Goal: Book appointment/travel/reservation

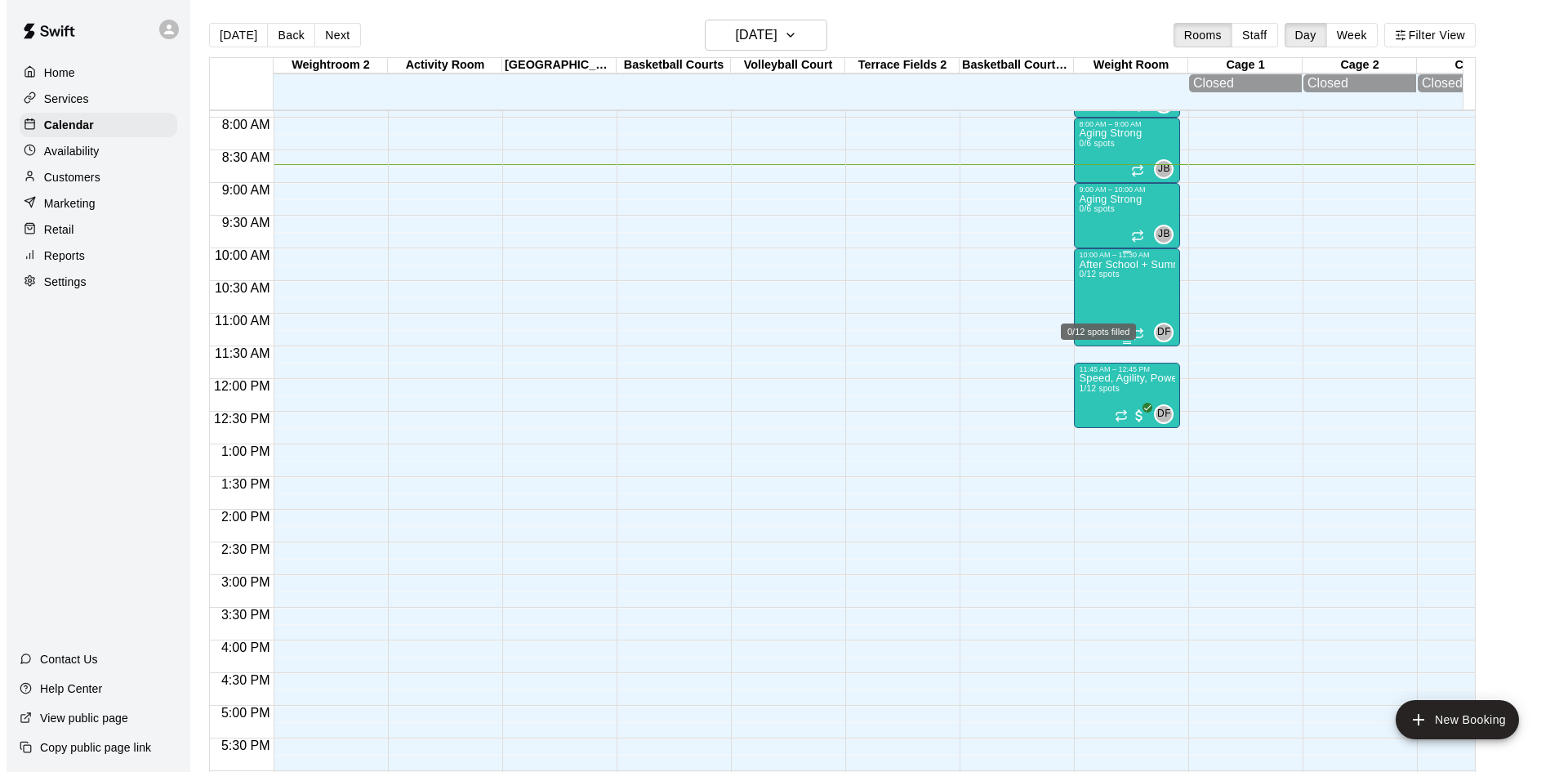
scroll to position [488, 0]
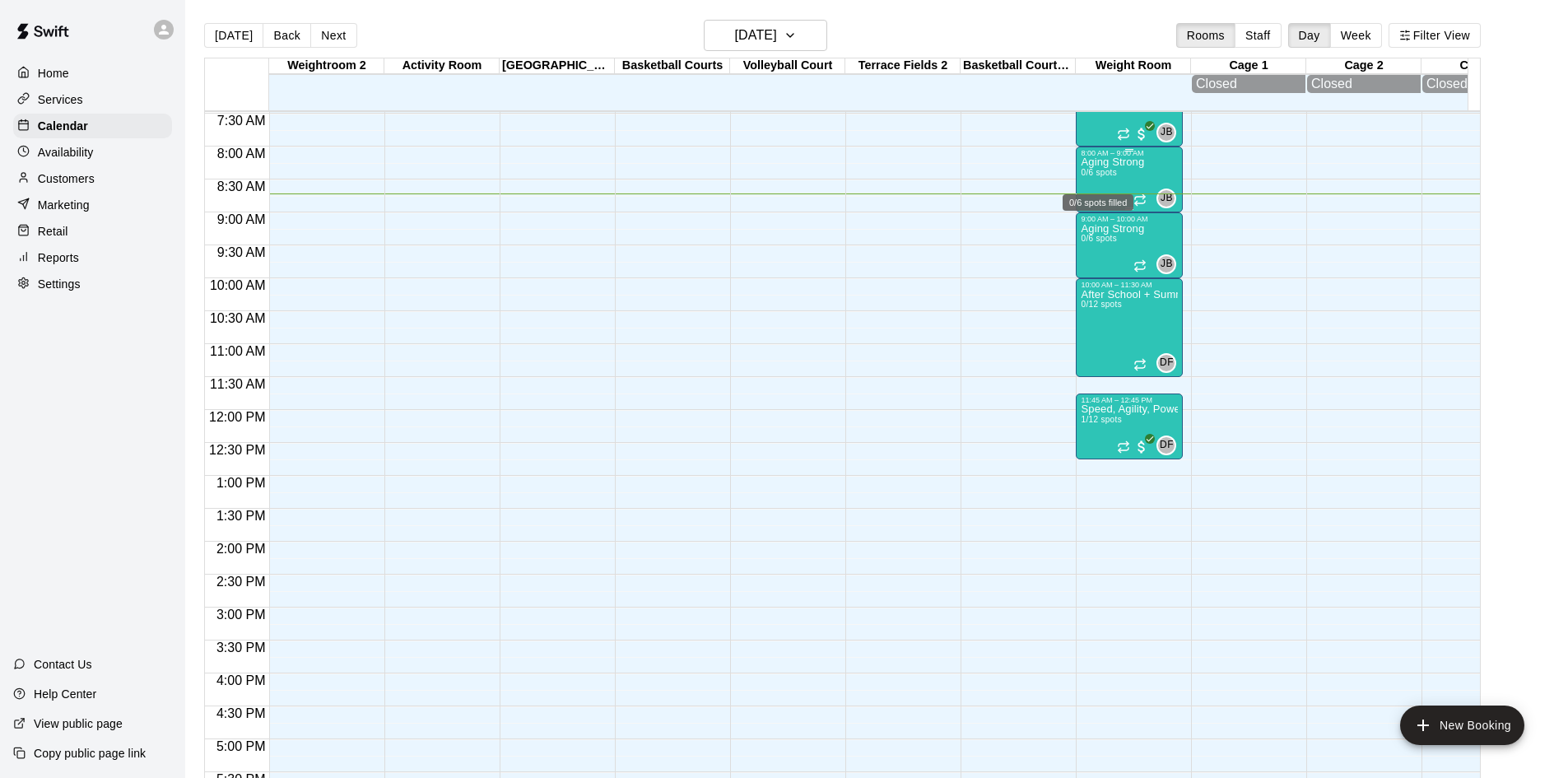
click at [1102, 162] on p "Aging Strong" at bounding box center [1112, 162] width 63 height 0
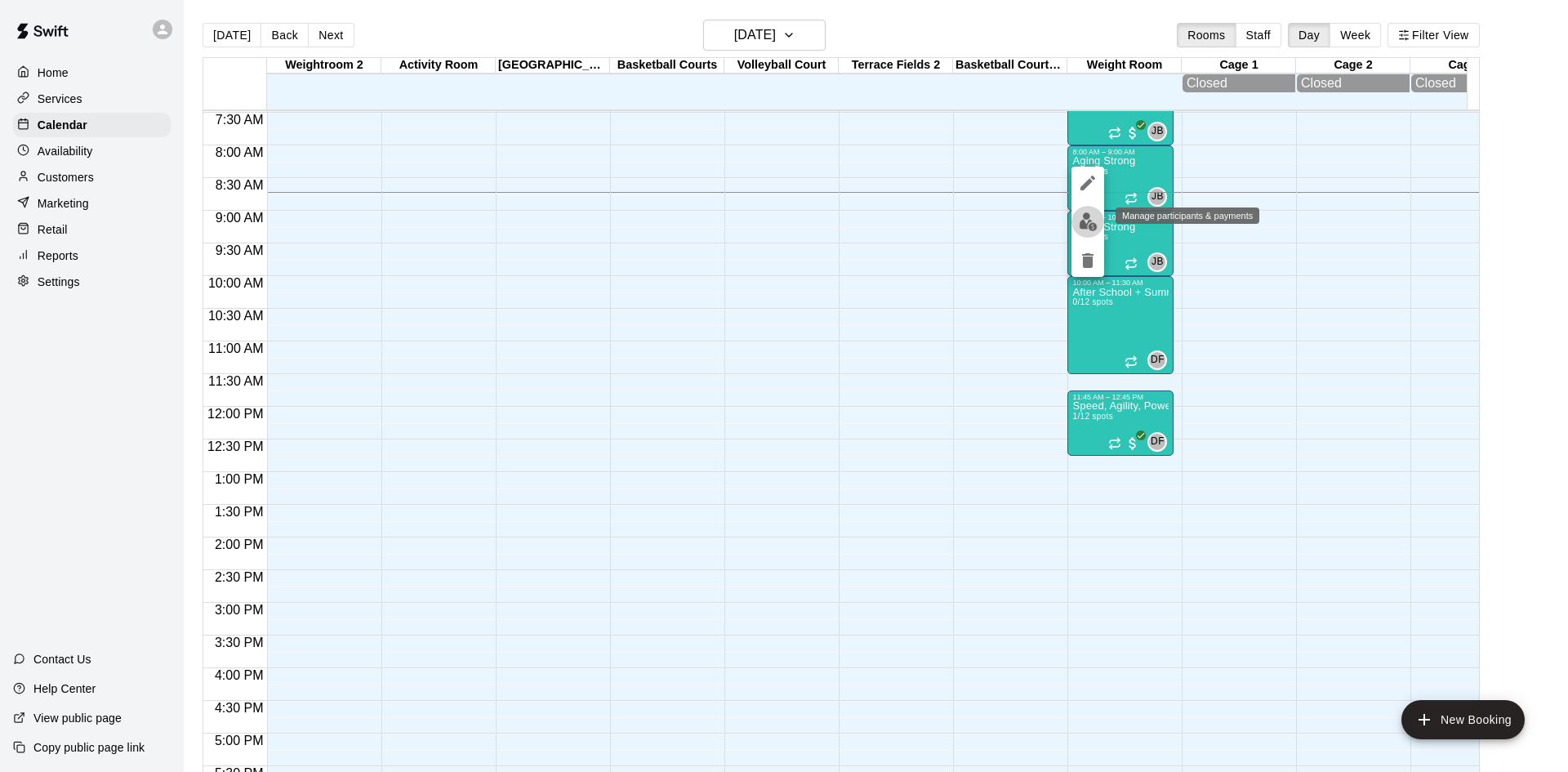
click at [1088, 224] on img "edit" at bounding box center [1088, 222] width 19 height 19
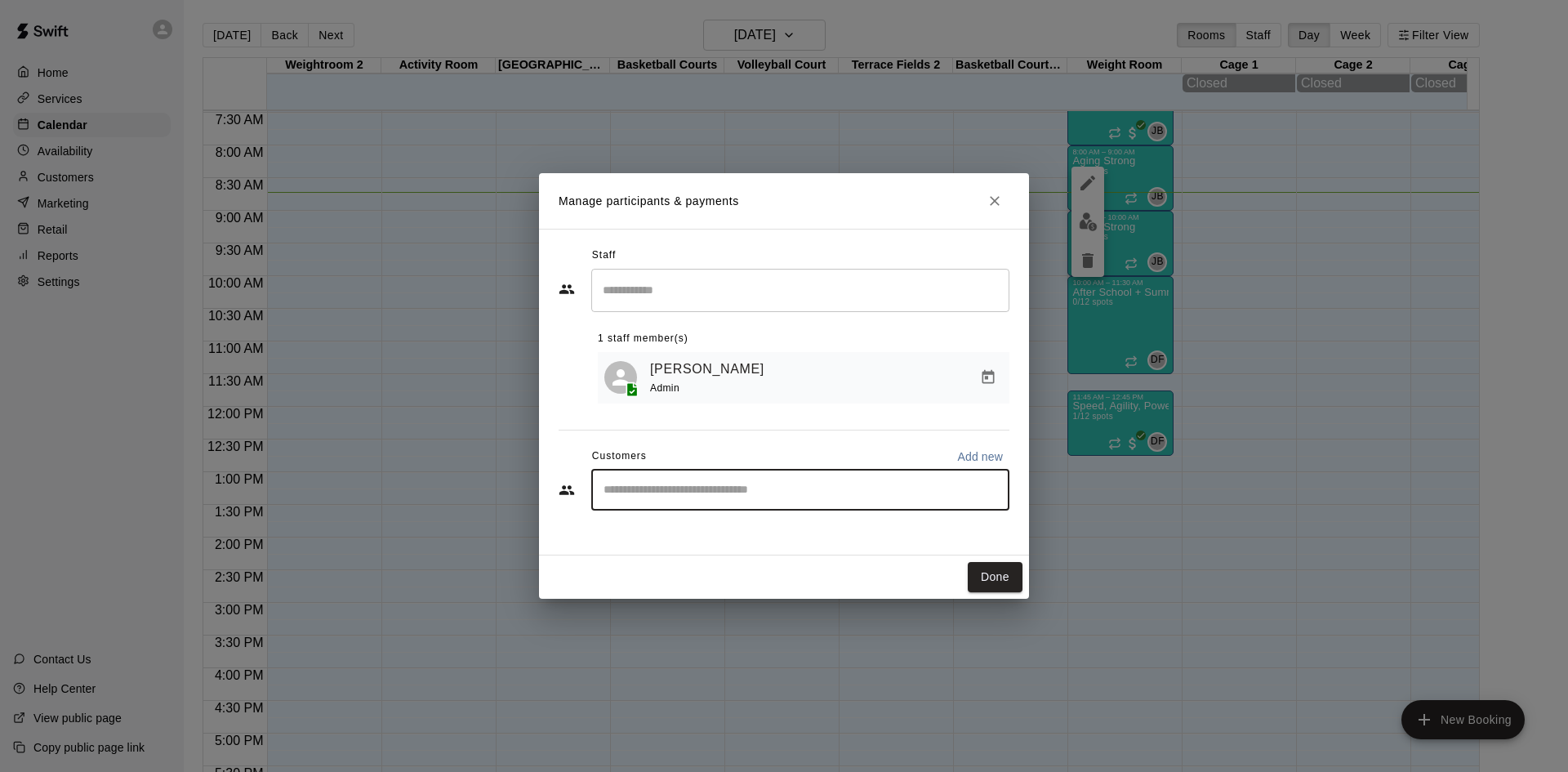
click at [720, 497] on input "Start typing to search customers..." at bounding box center [800, 490] width 404 height 16
type input "*****"
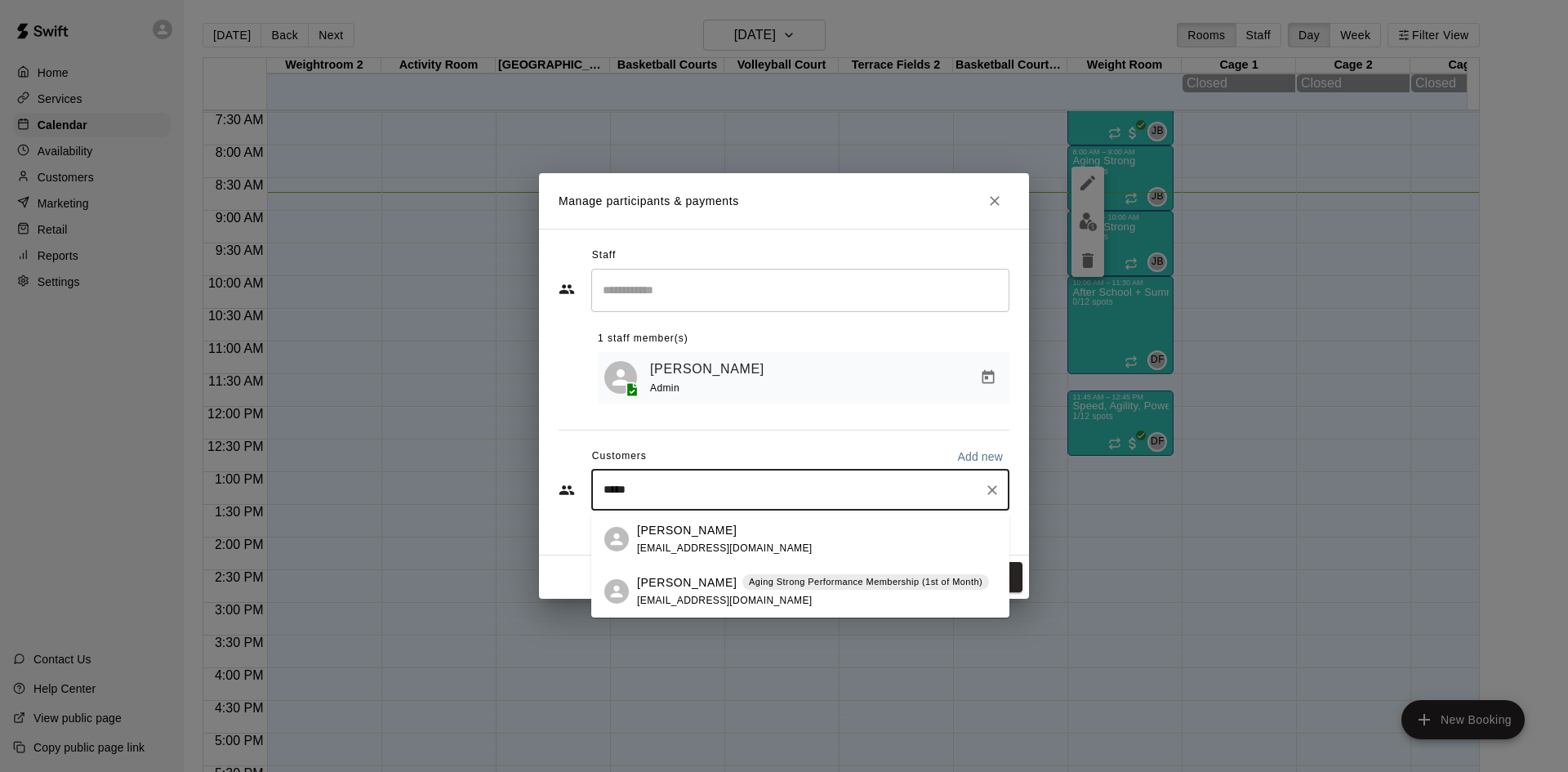
click at [750, 590] on div "Aging Strong Performance Membership (1st of Month)" at bounding box center [866, 582] width 247 height 16
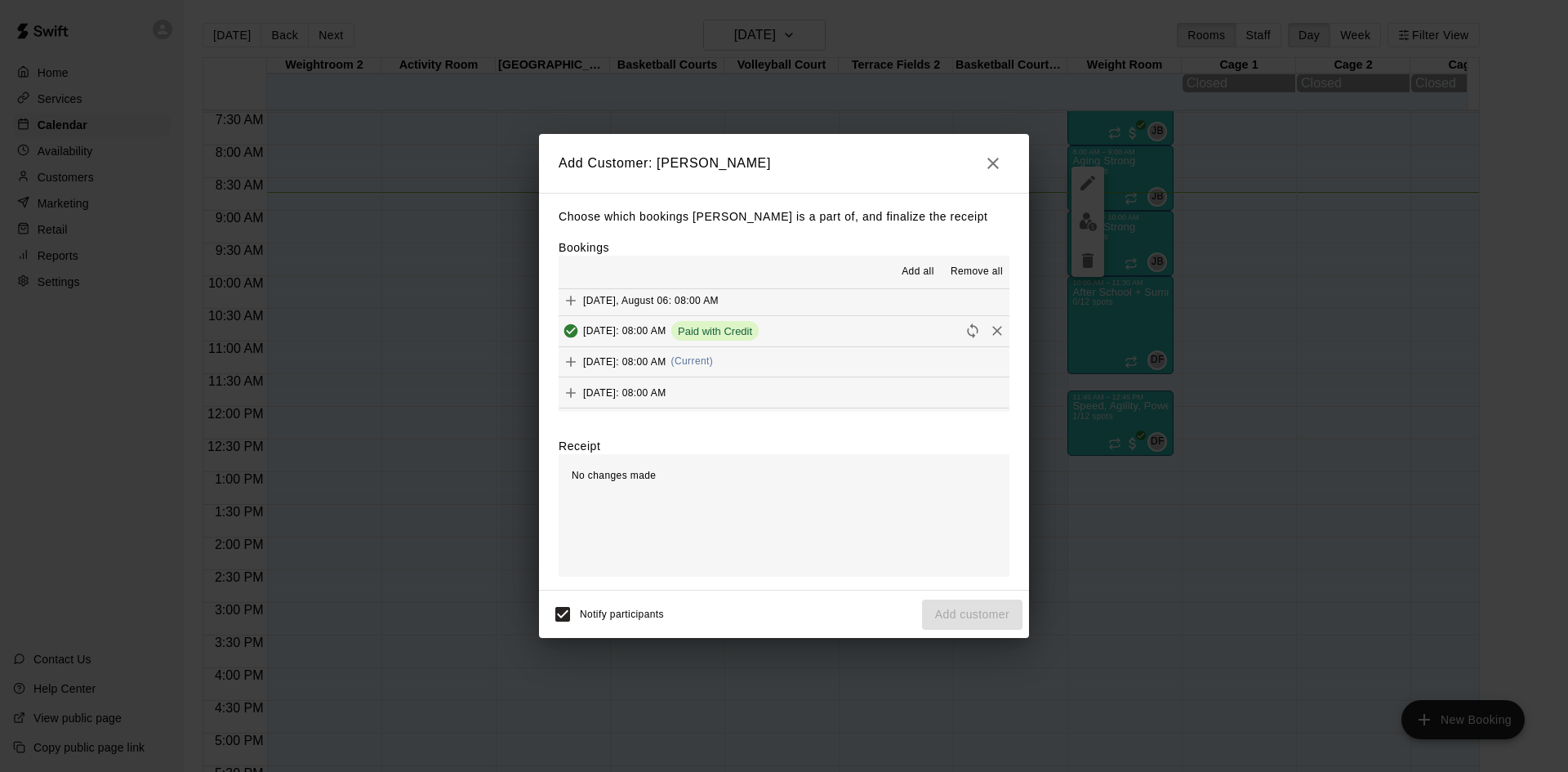
scroll to position [735, 0]
click at [815, 347] on button "Wednesday, August 20: 08:00 AM (Current)" at bounding box center [783, 339] width 450 height 30
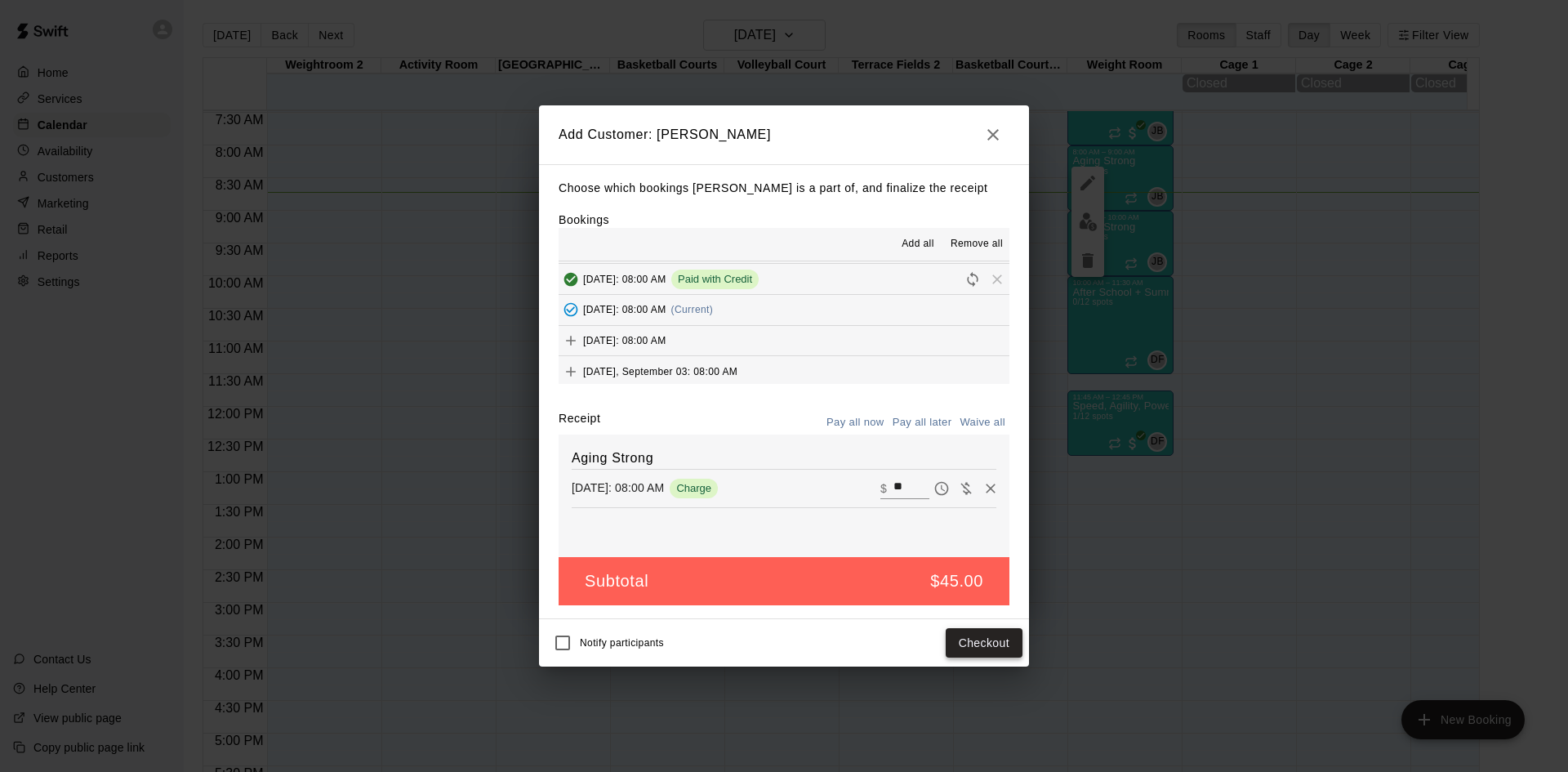
click at [967, 648] on button "Checkout" at bounding box center [984, 643] width 77 height 30
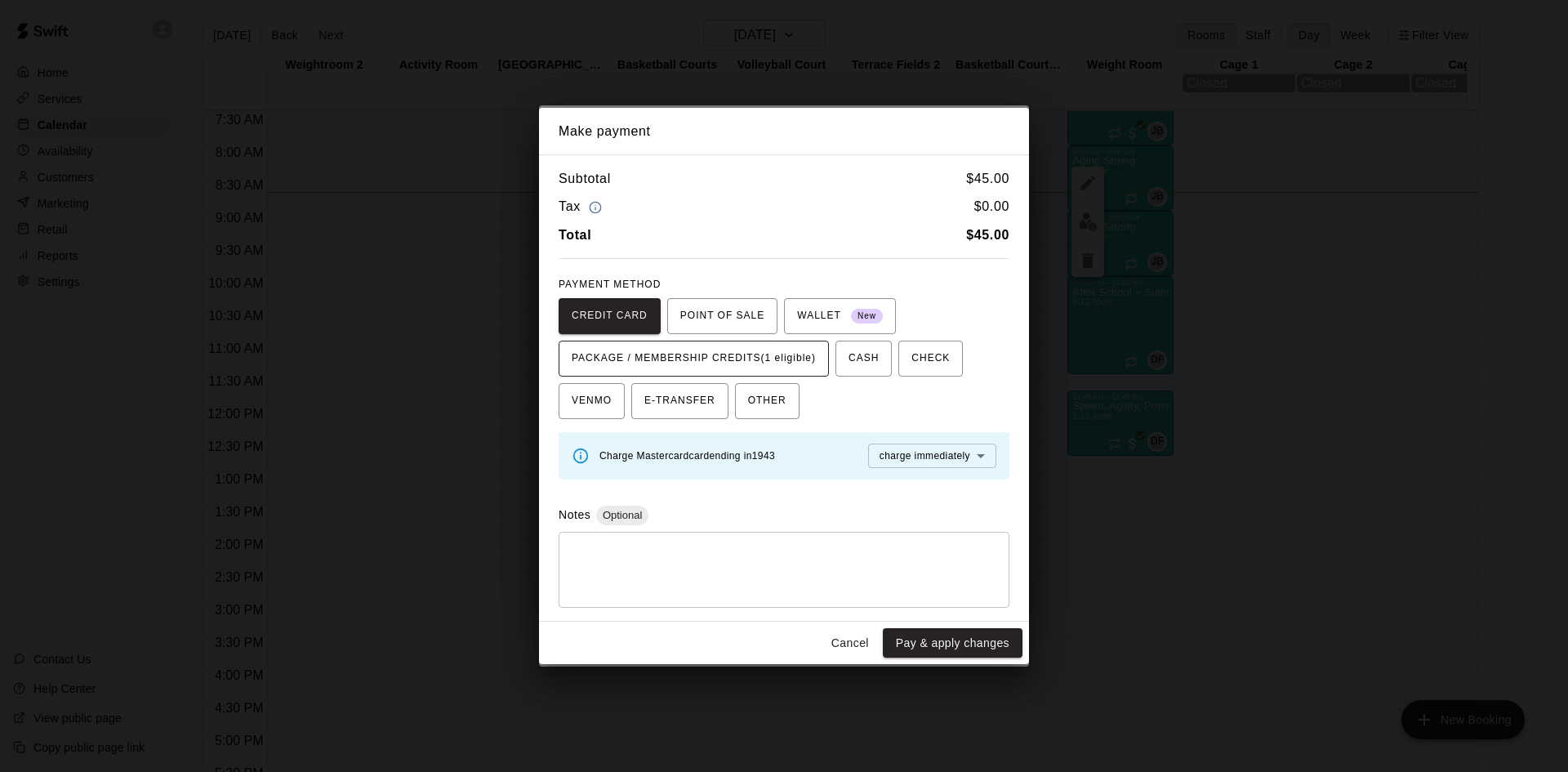
click at [788, 365] on span "PACKAGE / MEMBERSHIP CREDITS (1 eligible)" at bounding box center [693, 359] width 244 height 26
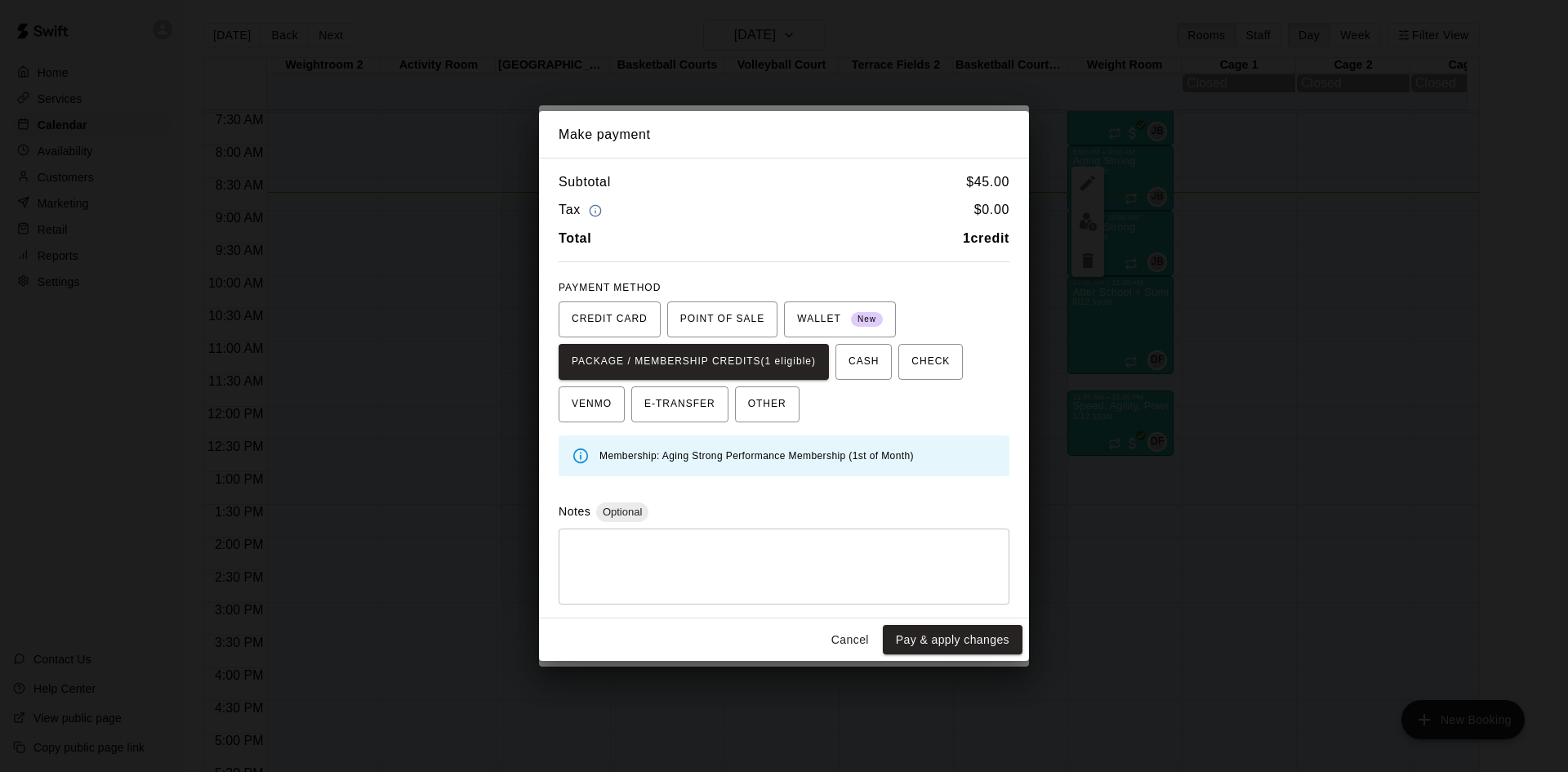
click at [939, 658] on div "Cancel Pay & apply changes" at bounding box center [783, 640] width 490 height 43
click at [947, 641] on button "Pay & apply changes" at bounding box center [952, 640] width 140 height 30
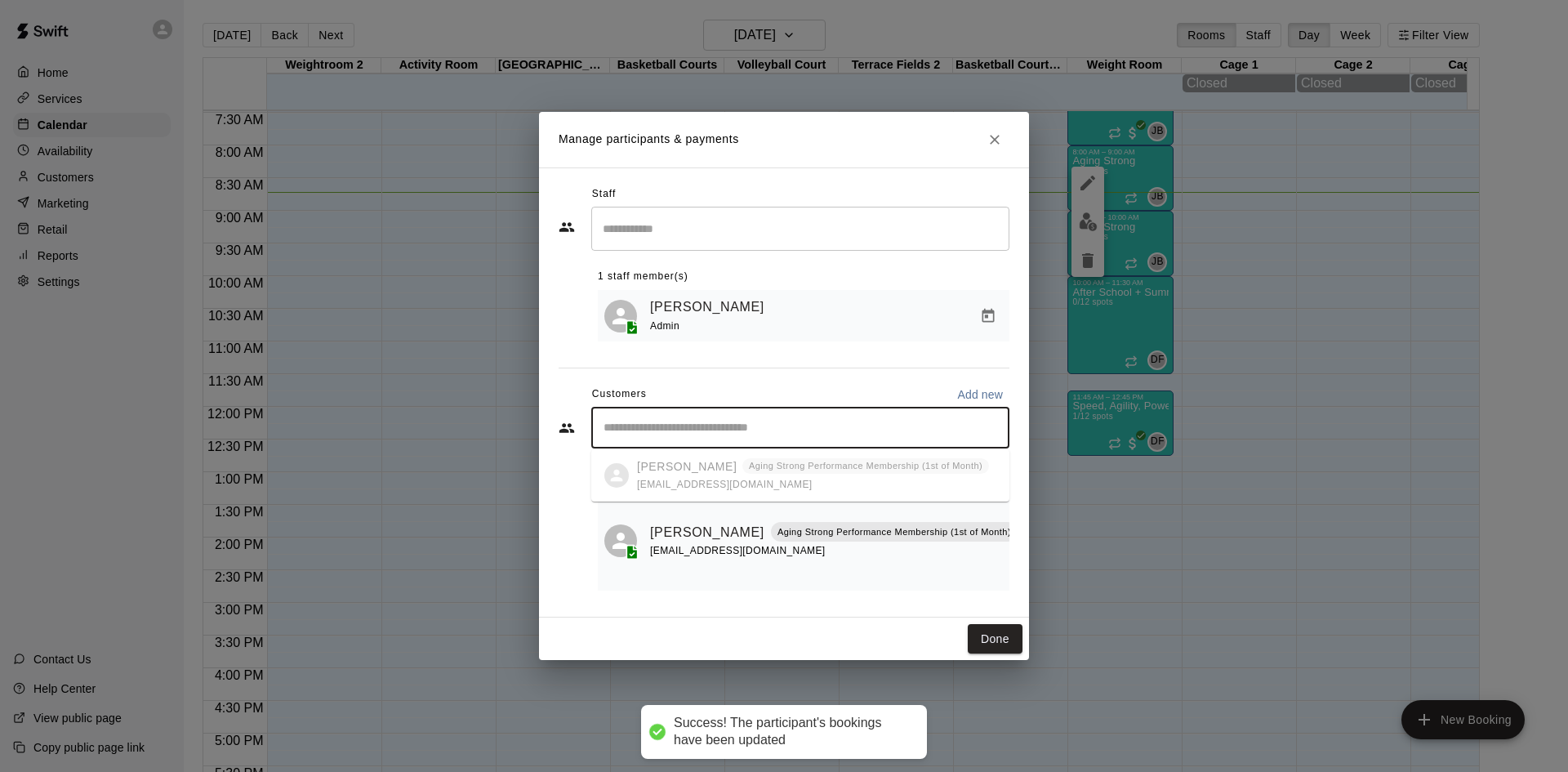
click at [755, 426] on input "Start typing to search customers..." at bounding box center [800, 429] width 404 height 16
type input "*****"
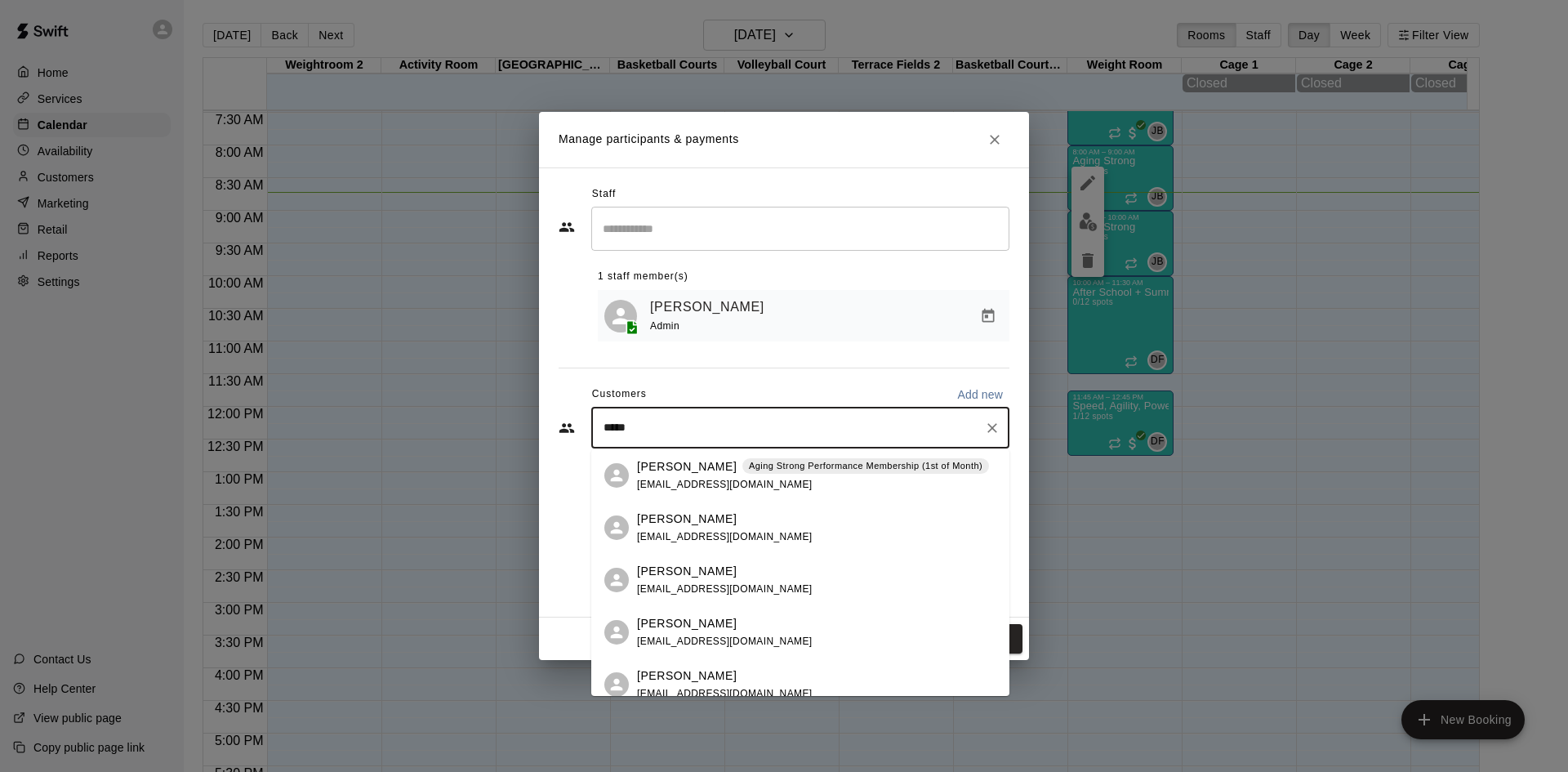
click at [759, 468] on p "Aging Strong Performance Membership (1st of Month)" at bounding box center [866, 465] width 234 height 14
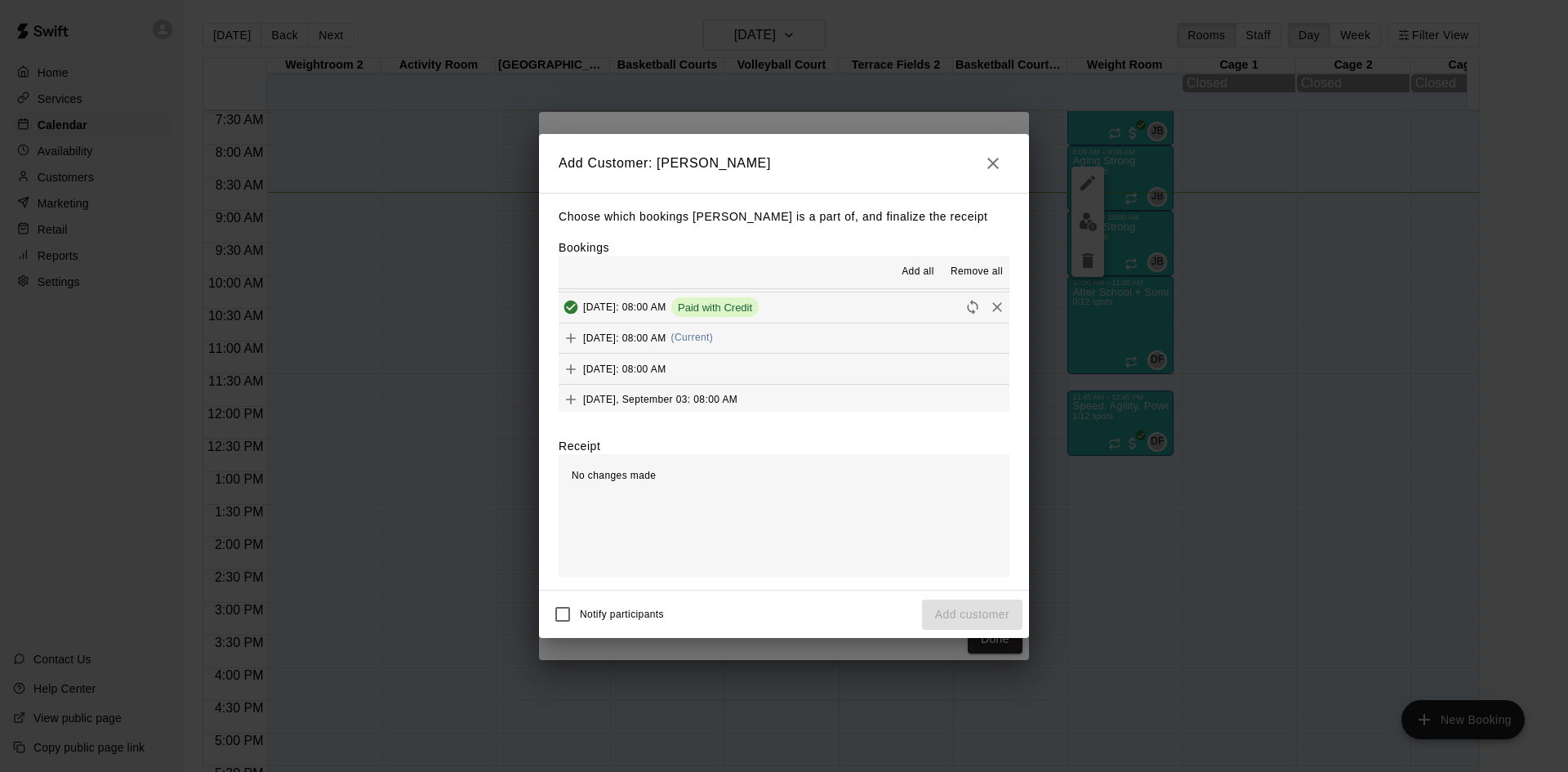
click at [837, 344] on button "Wednesday, August 20: 08:00 AM (Current)" at bounding box center [783, 339] width 450 height 30
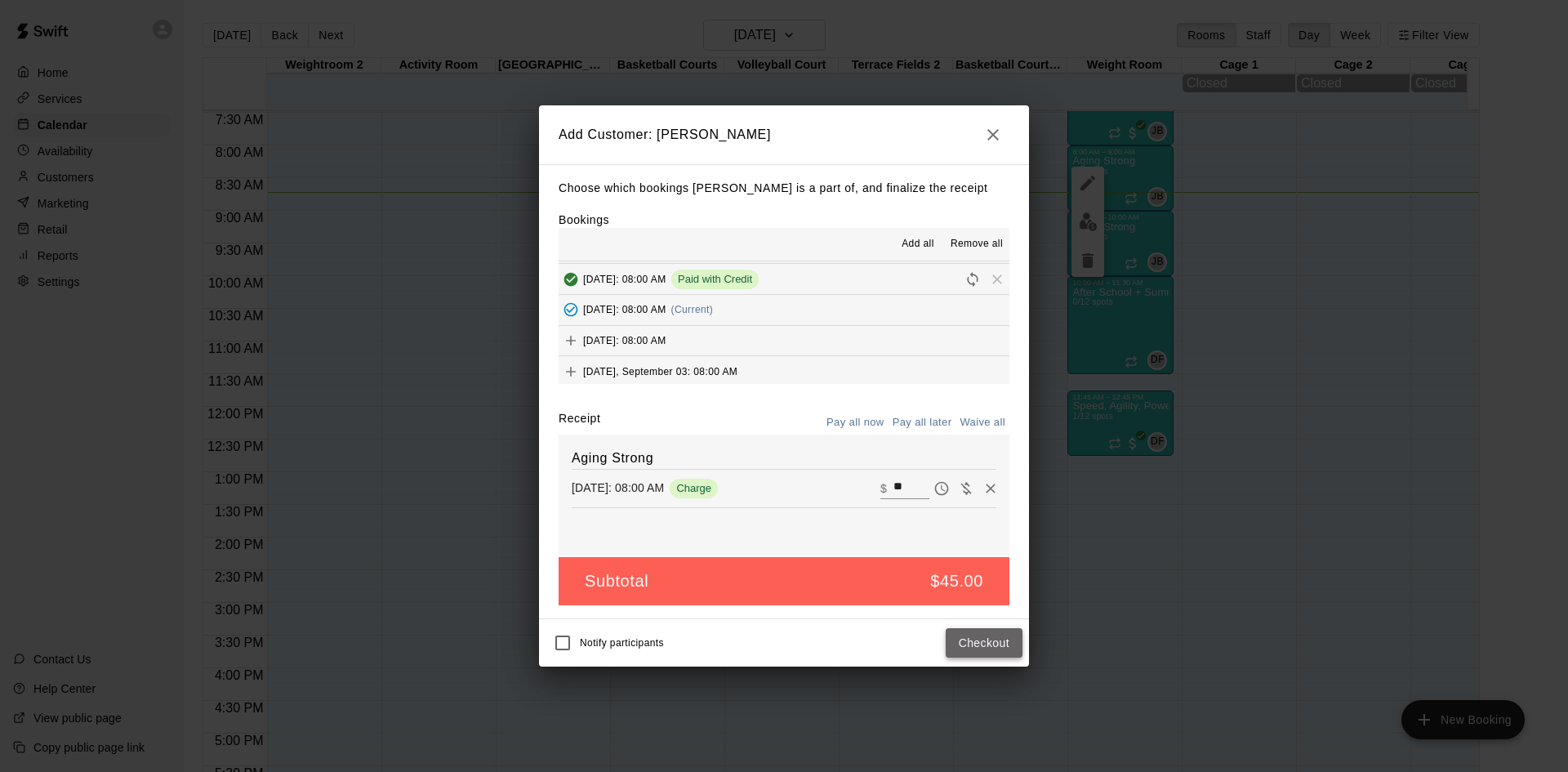
click at [994, 646] on button "Checkout" at bounding box center [984, 643] width 77 height 30
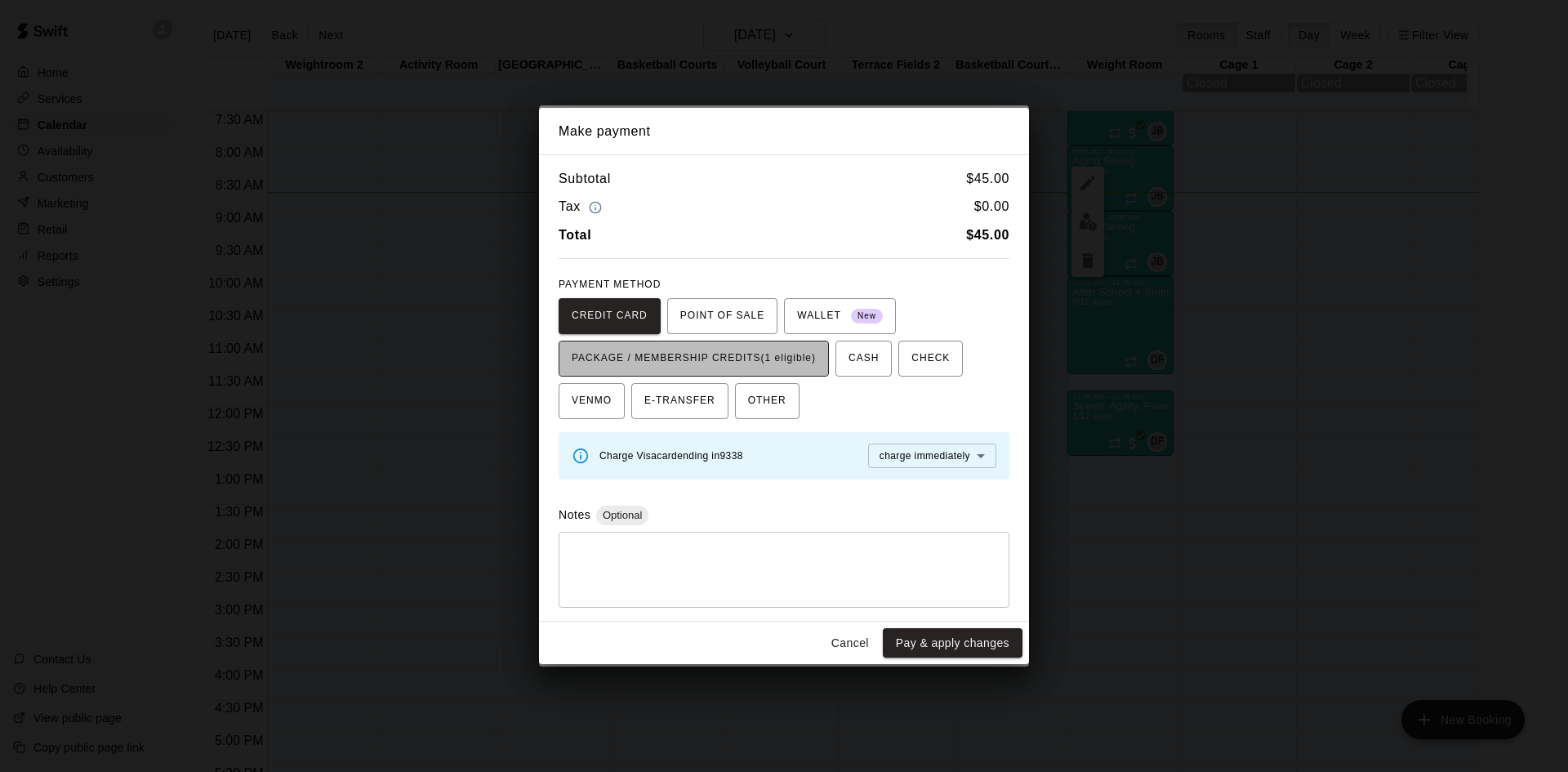
click at [816, 355] on span "PACKAGE / MEMBERSHIP CREDITS (1 eligible)" at bounding box center [693, 359] width 244 height 26
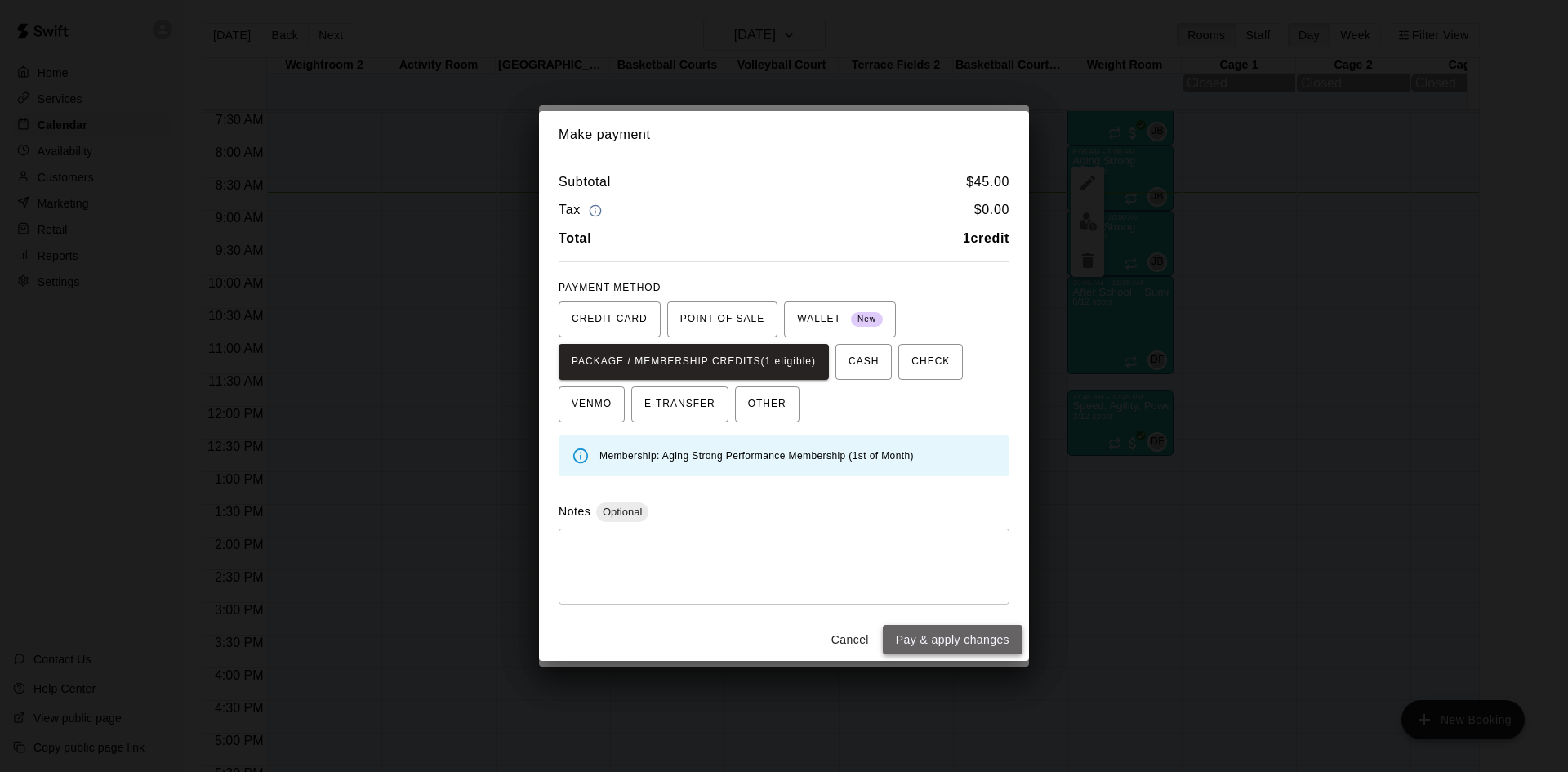
click at [930, 634] on button "Pay & apply changes" at bounding box center [952, 640] width 140 height 30
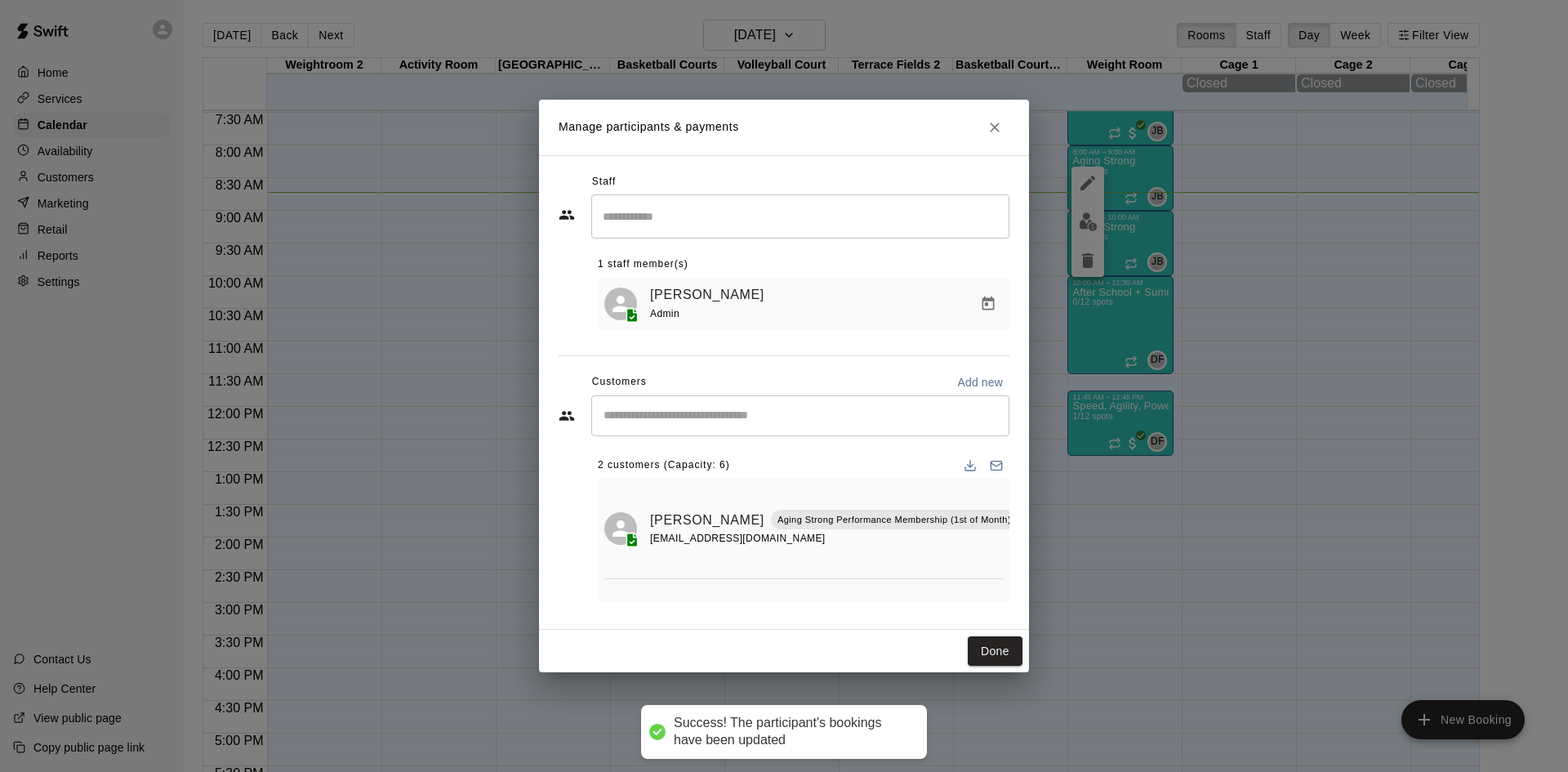
click at [756, 420] on input "Start typing to search customers..." at bounding box center [800, 416] width 404 height 16
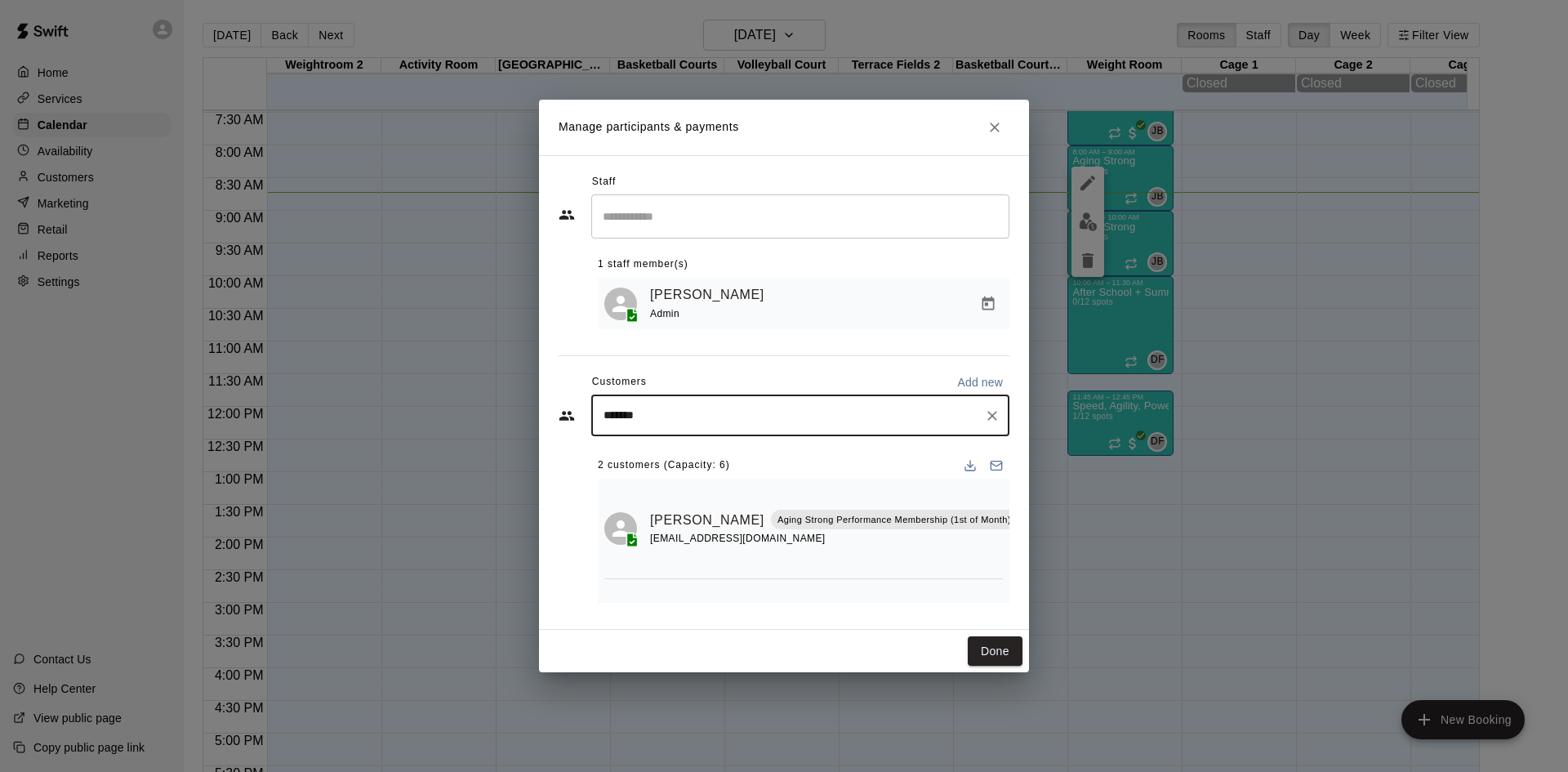
type input "********"
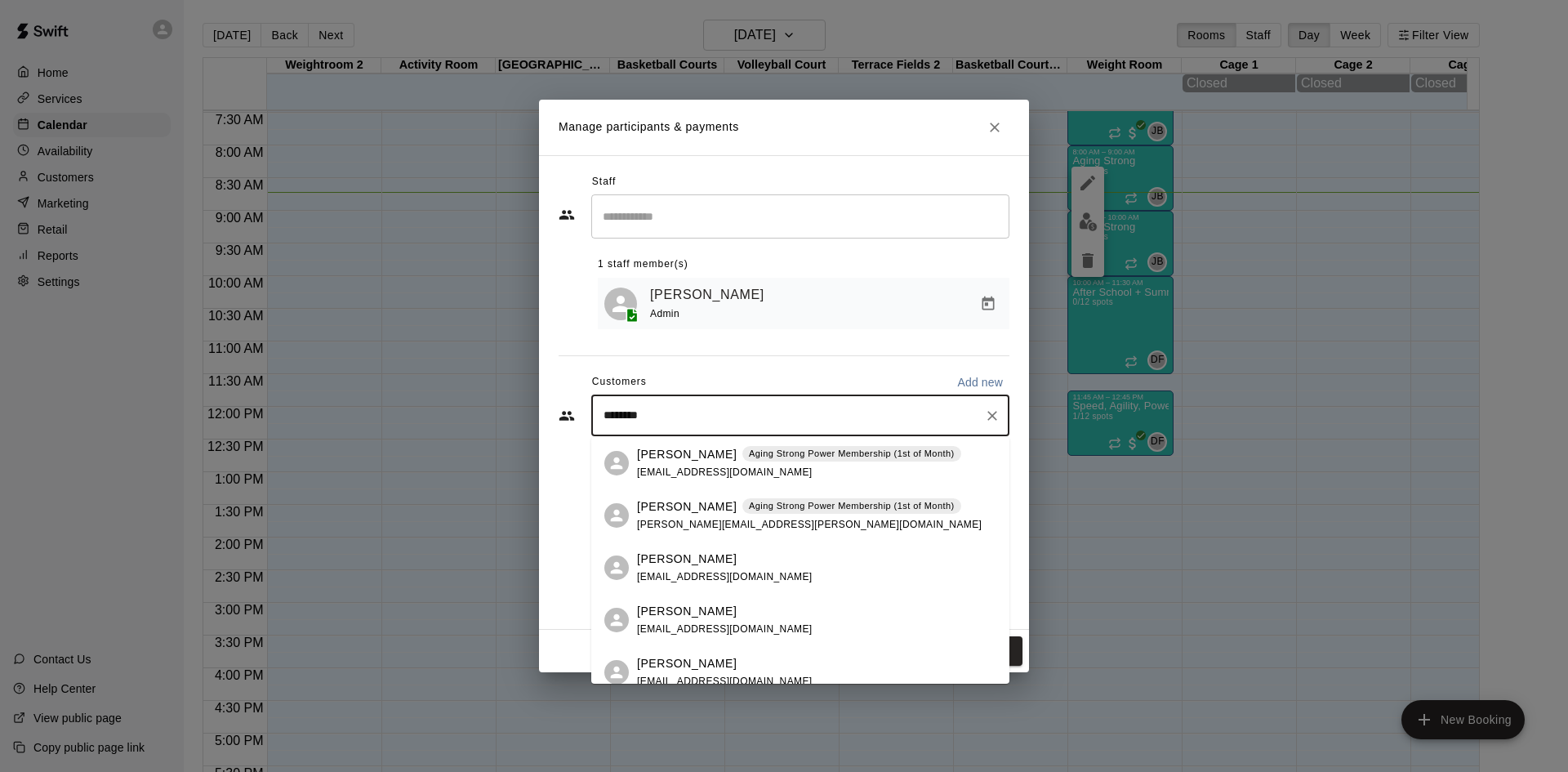
click at [842, 514] on div "Michelle Mashia Aging Strong Power Membership (1st of Month) michelle.mashia@gm…" at bounding box center [809, 515] width 345 height 35
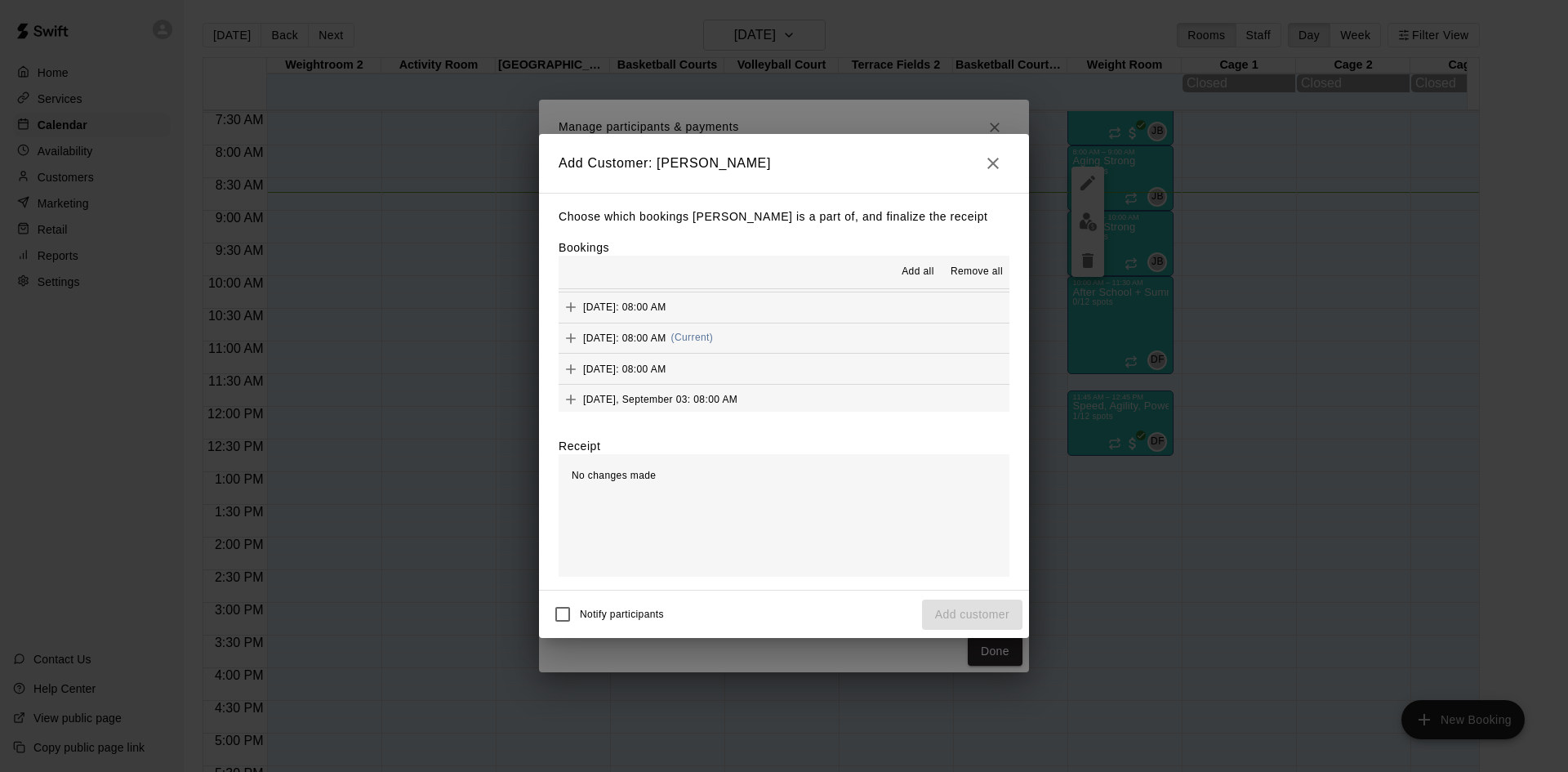
click at [849, 337] on button "Wednesday, August 20: 08:00 AM (Current)" at bounding box center [783, 339] width 450 height 30
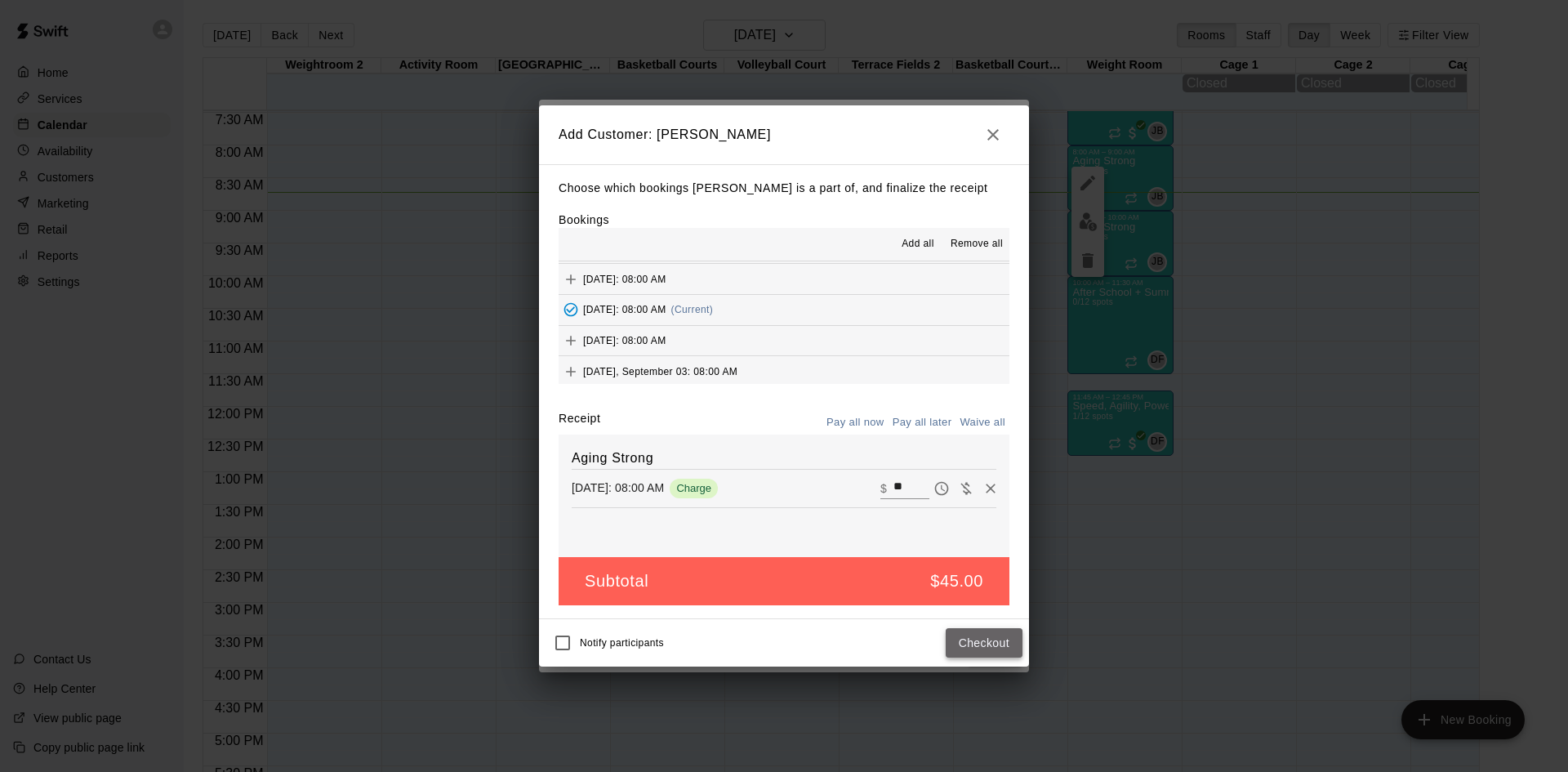
click at [986, 646] on button "Checkout" at bounding box center [984, 643] width 77 height 30
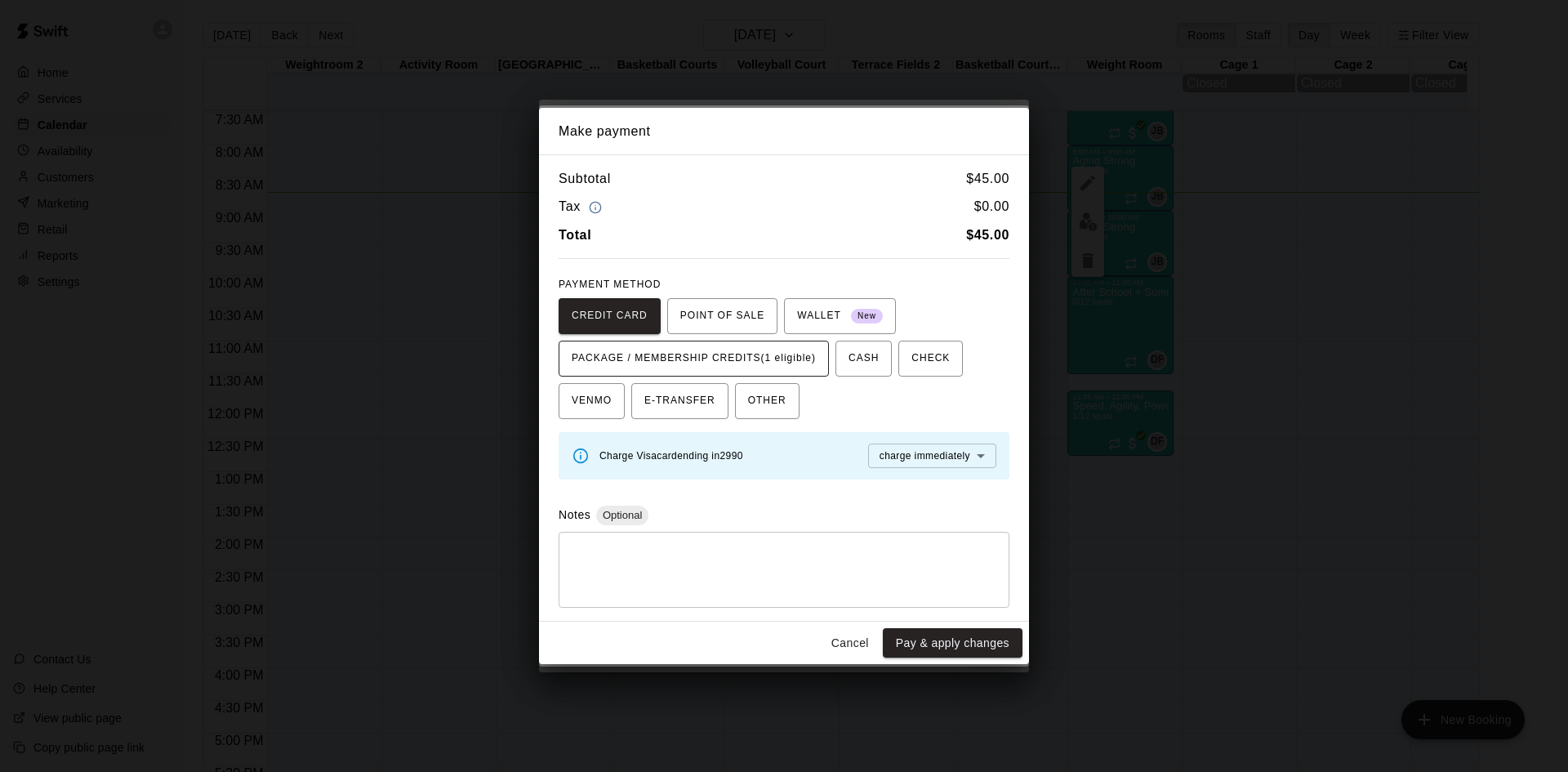
drag, startPoint x: 769, startPoint y: 361, endPoint x: 799, endPoint y: 367, distance: 30.6
click at [781, 363] on span "PACKAGE / MEMBERSHIP CREDITS (1 eligible)" at bounding box center [693, 359] width 244 height 26
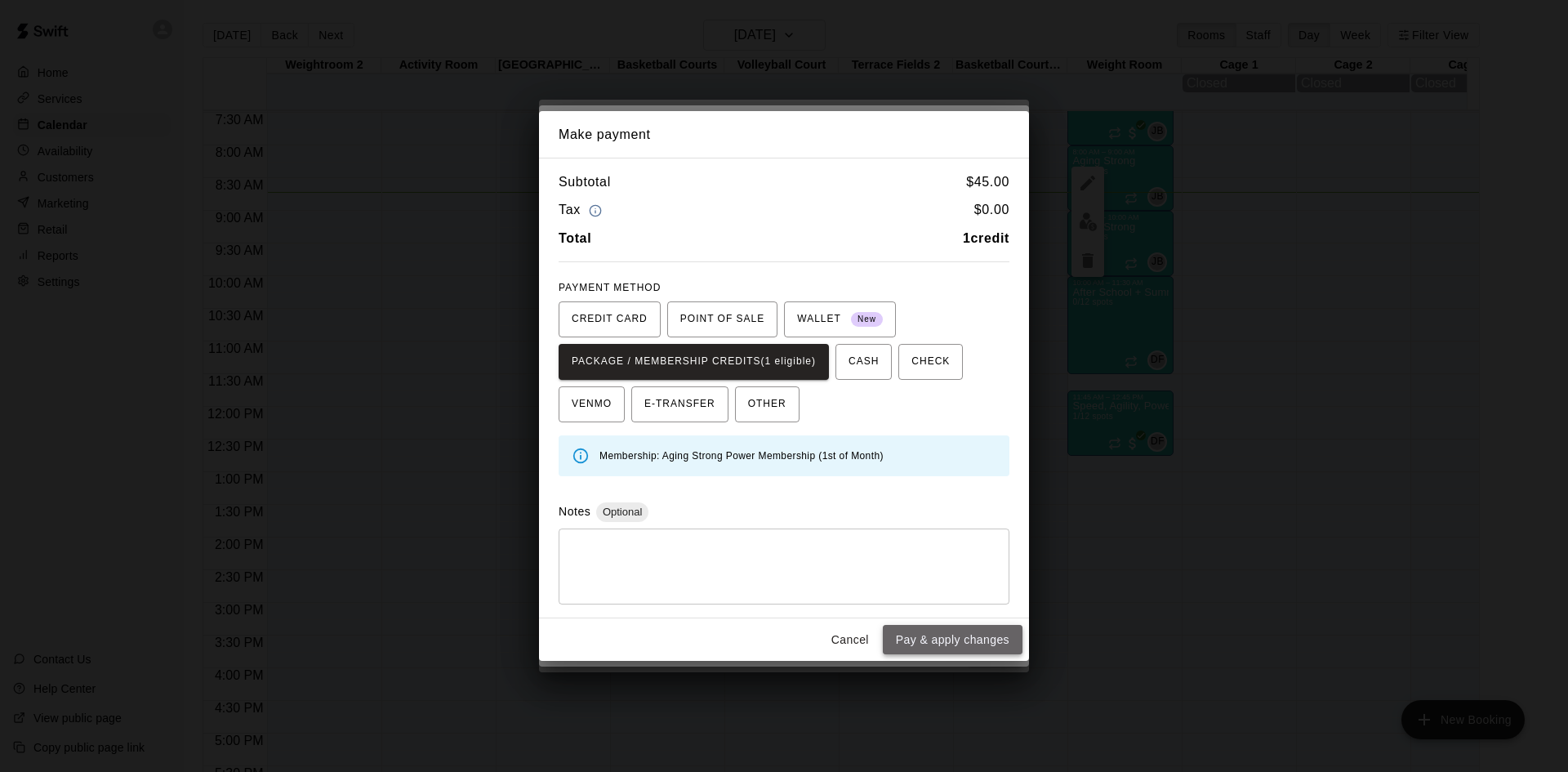
click at [953, 631] on button "Pay & apply changes" at bounding box center [952, 640] width 140 height 30
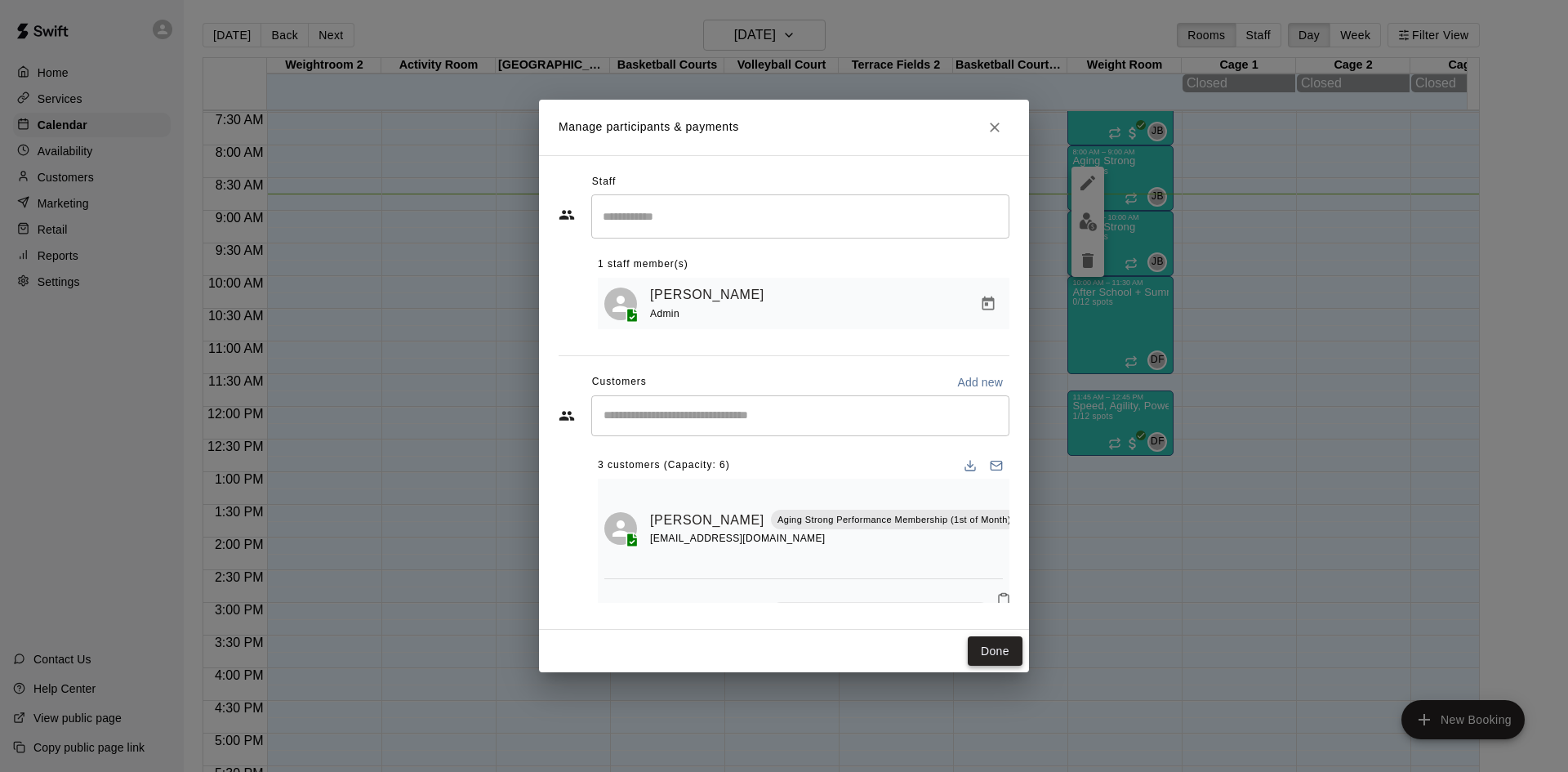
click at [995, 648] on button "Done" at bounding box center [995, 651] width 55 height 30
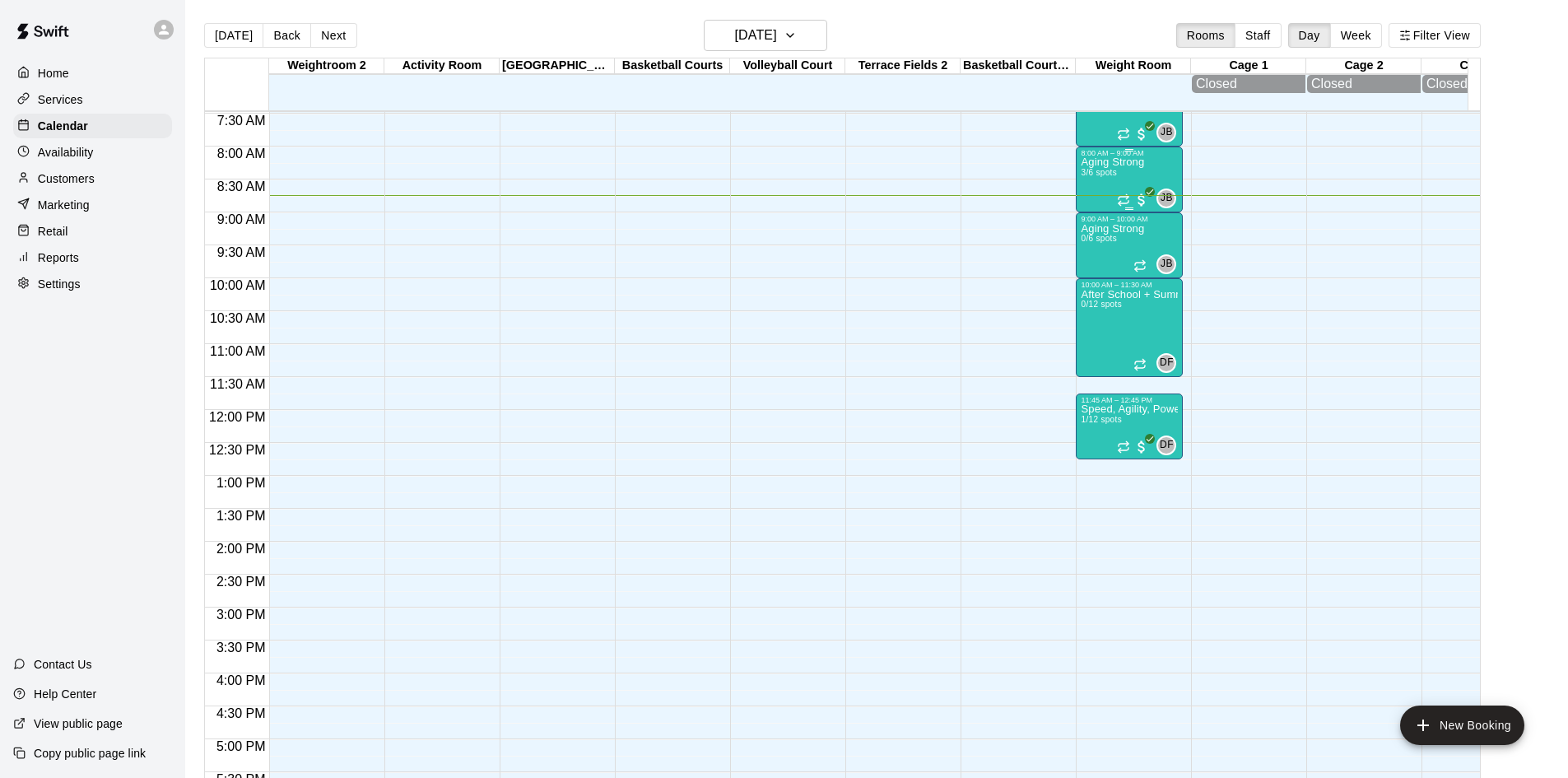
click at [1100, 162] on p "Aging Strong" at bounding box center [1112, 162] width 63 height 0
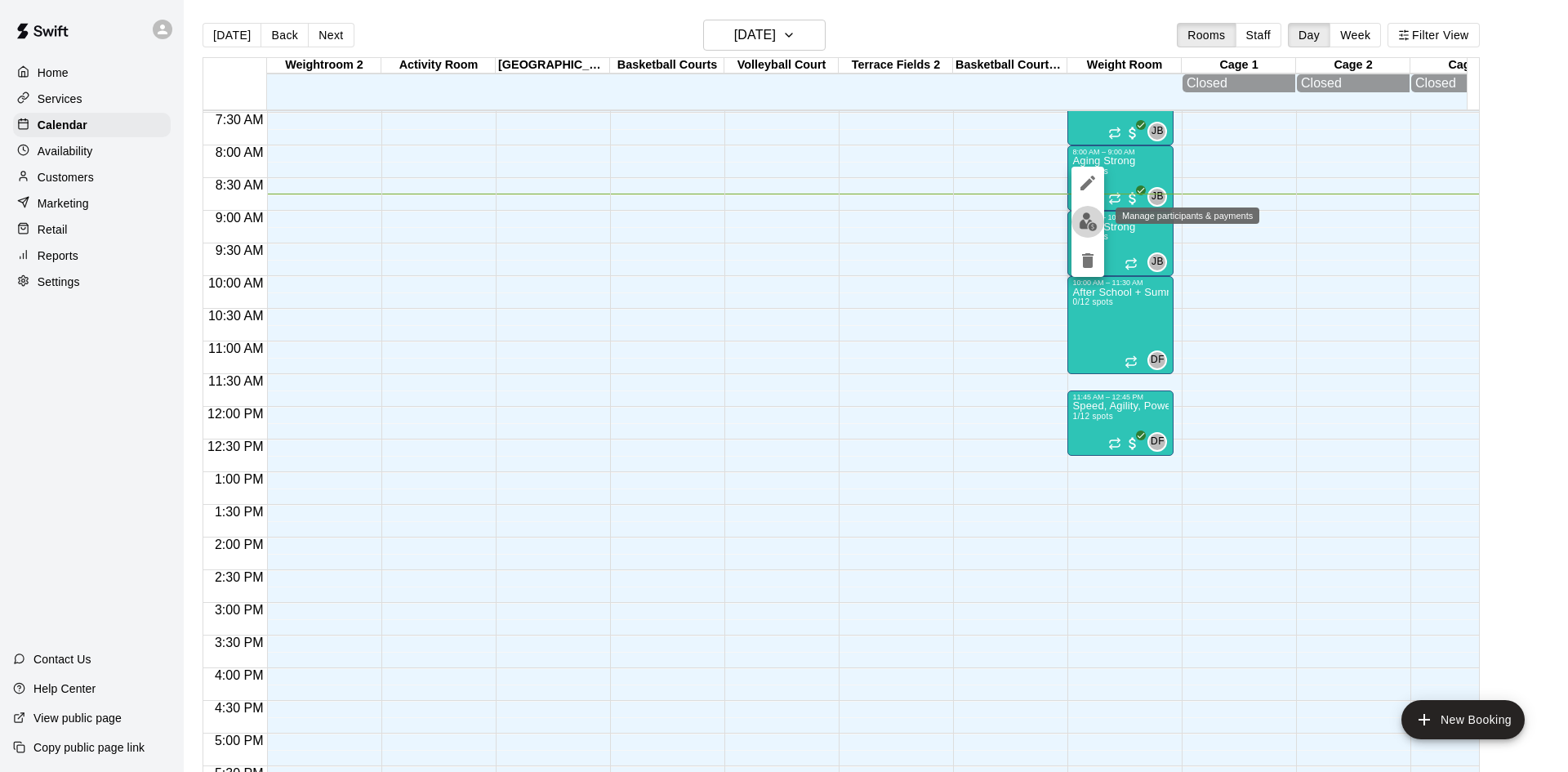
click at [1087, 226] on img "edit" at bounding box center [1088, 222] width 19 height 19
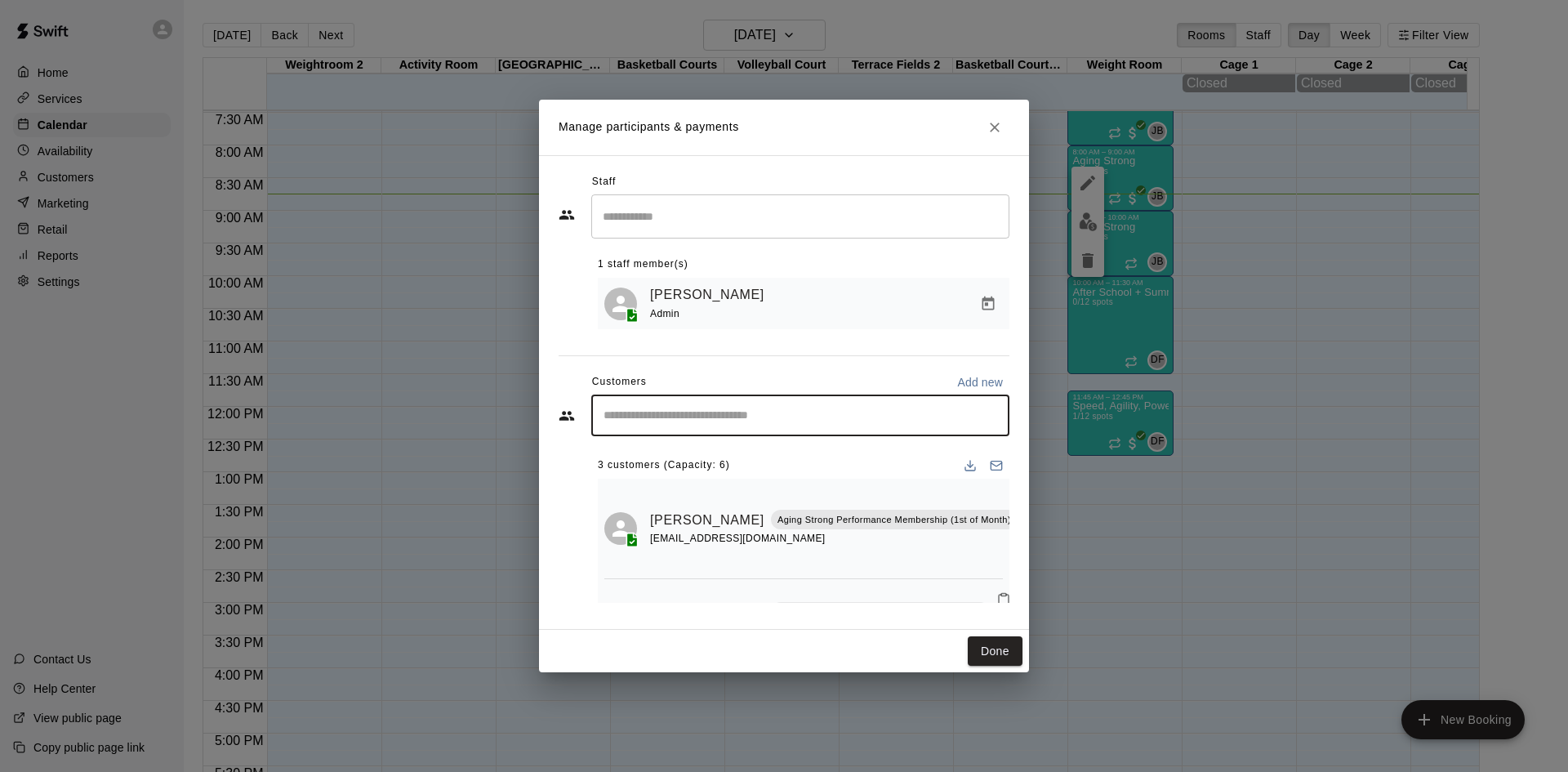
click at [832, 411] on input "Start typing to search customers..." at bounding box center [800, 416] width 404 height 16
click at [994, 129] on icon "Close" at bounding box center [995, 128] width 16 height 16
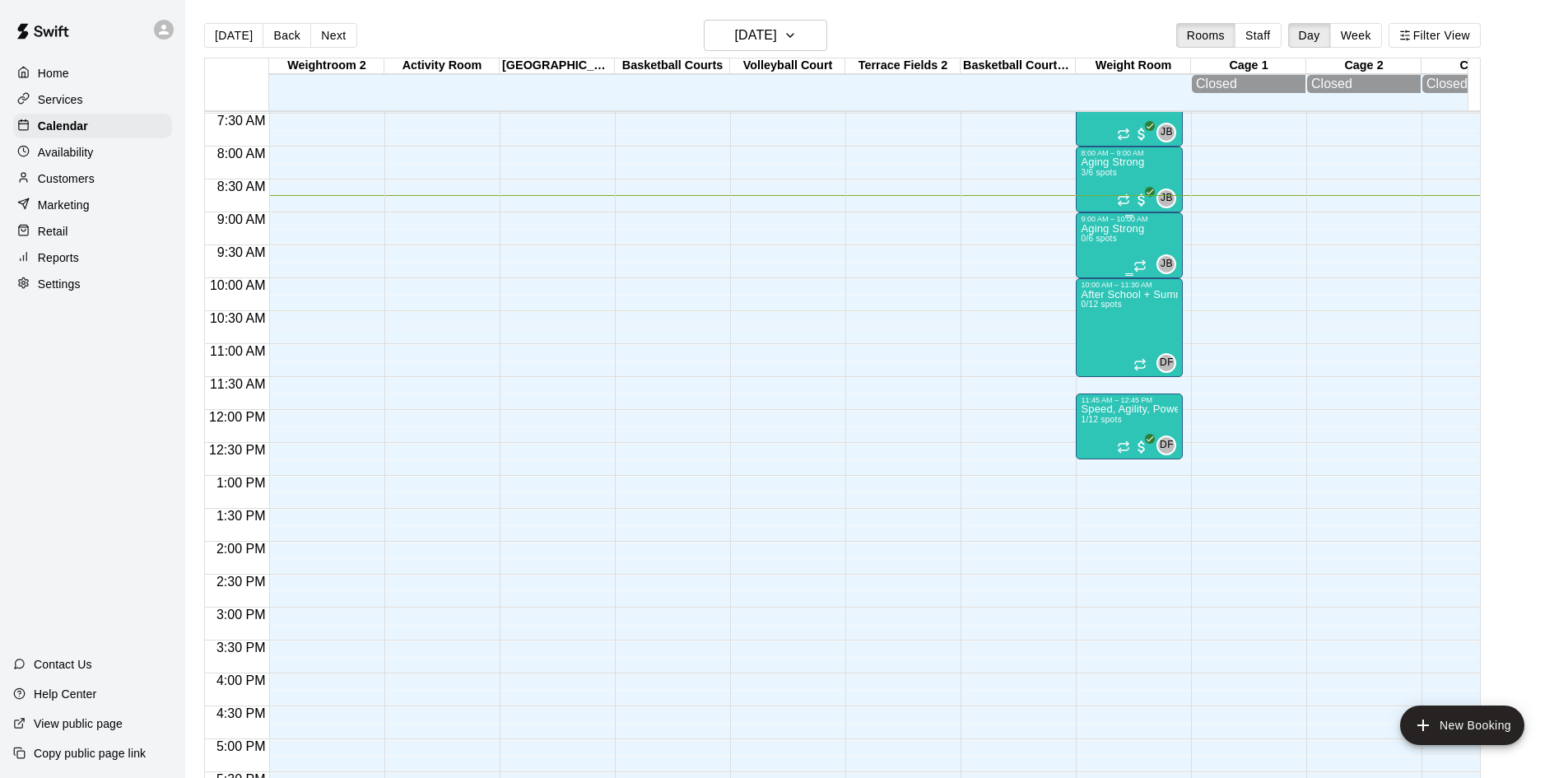
click at [1107, 229] on p "Aging Strong" at bounding box center [1112, 229] width 63 height 0
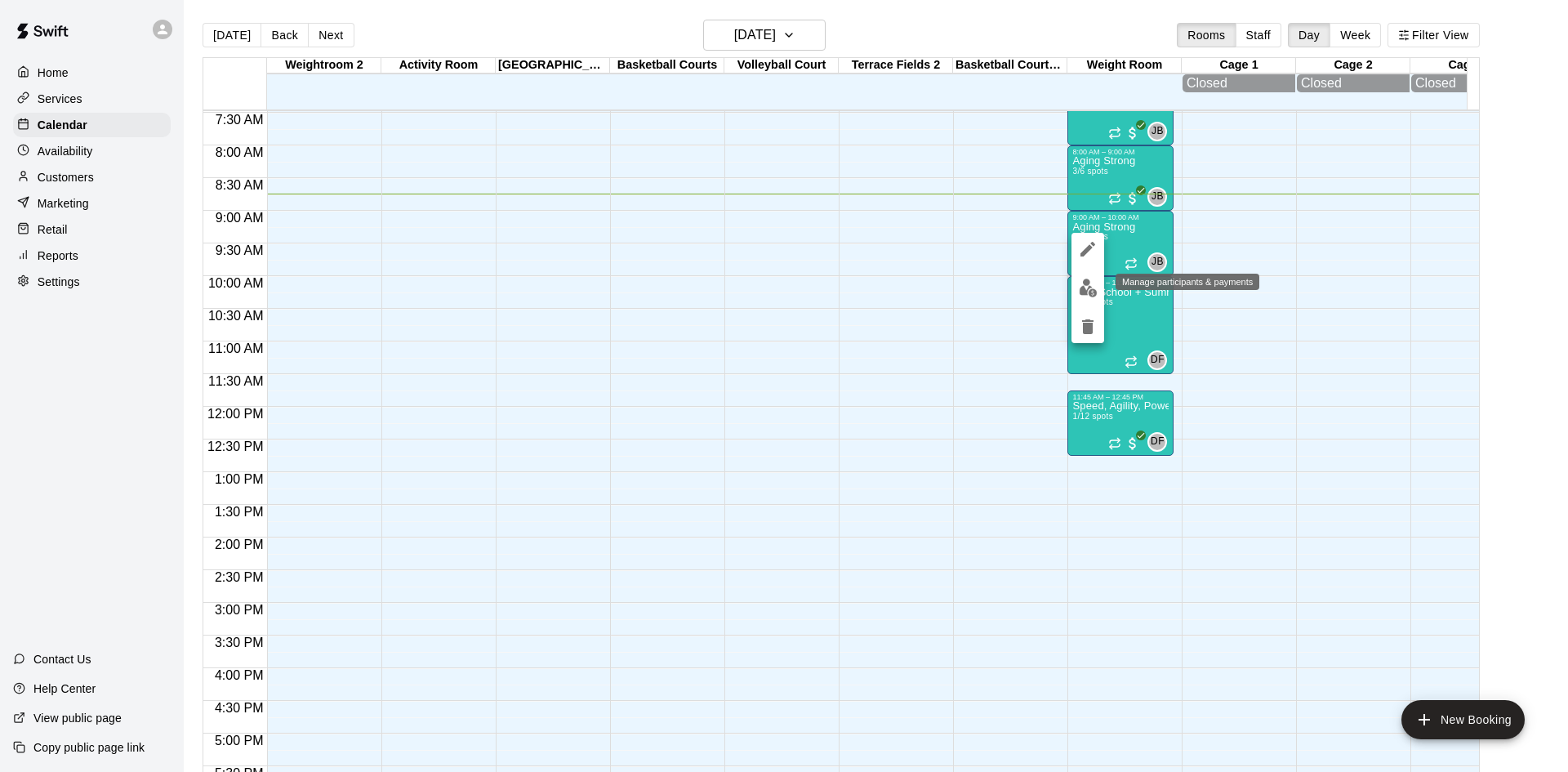
click at [1082, 288] on img "edit" at bounding box center [1088, 288] width 19 height 19
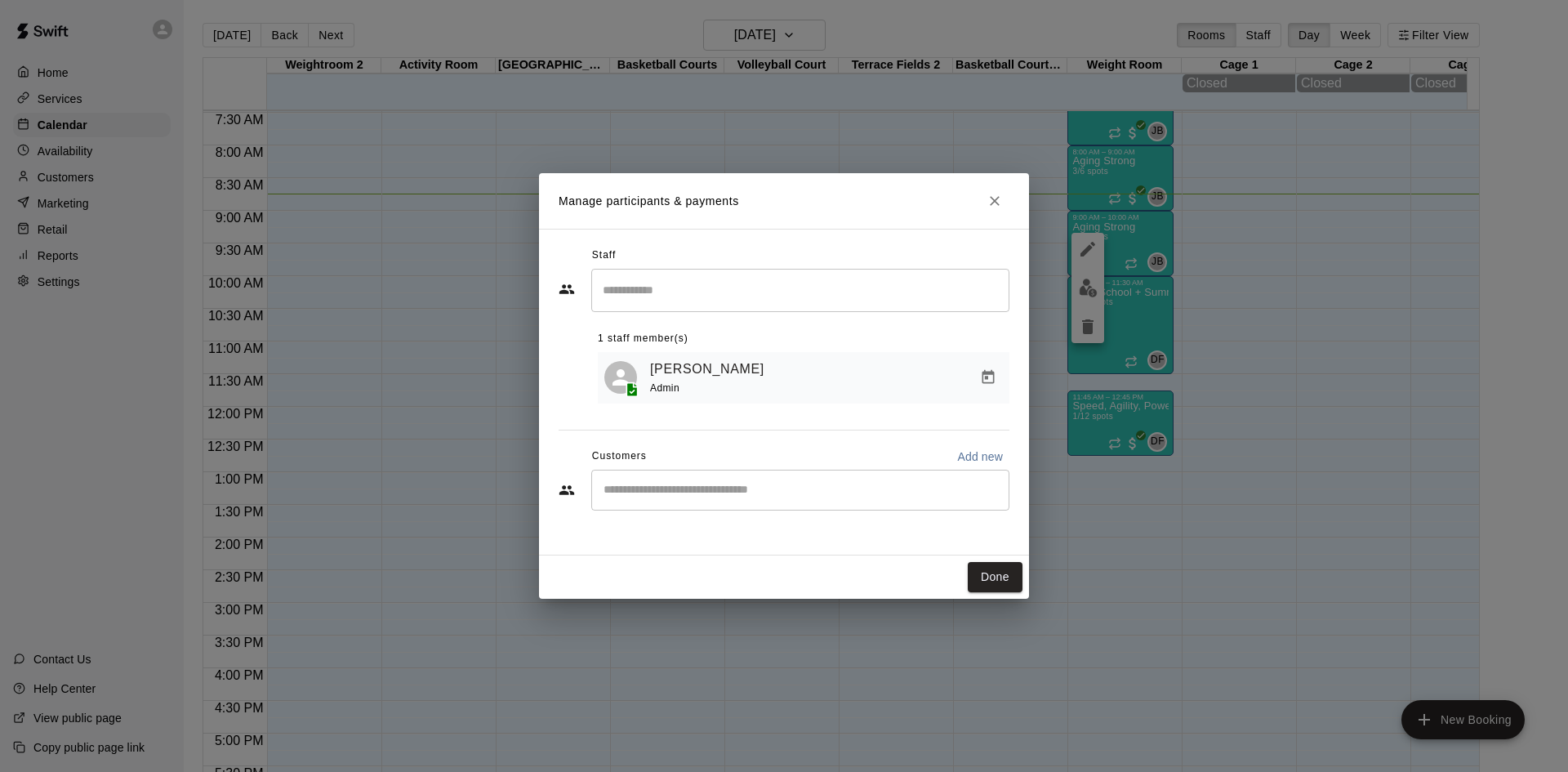
click at [714, 489] on input "Start typing to search customers..." at bounding box center [800, 490] width 404 height 16
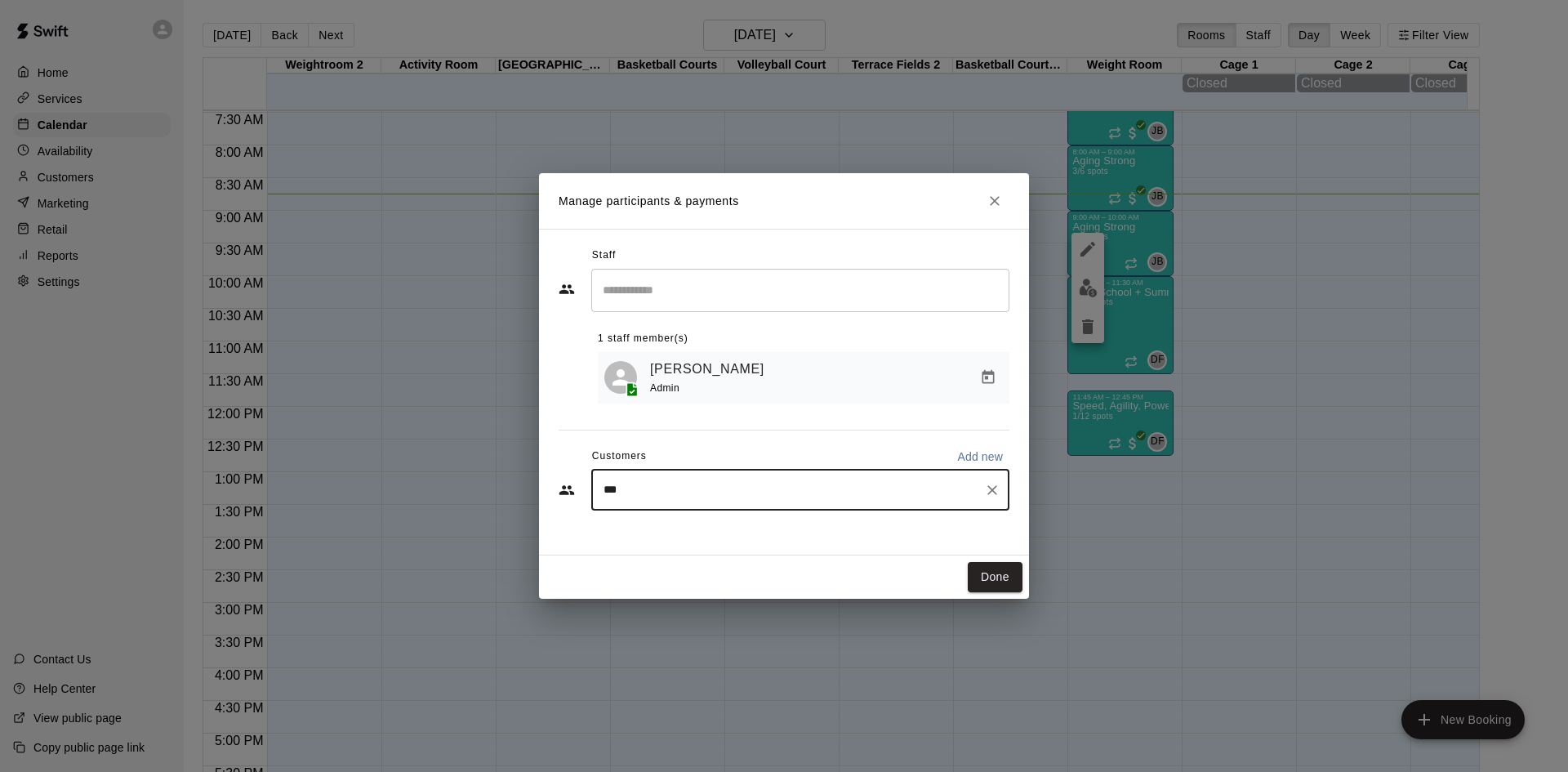
type input "****"
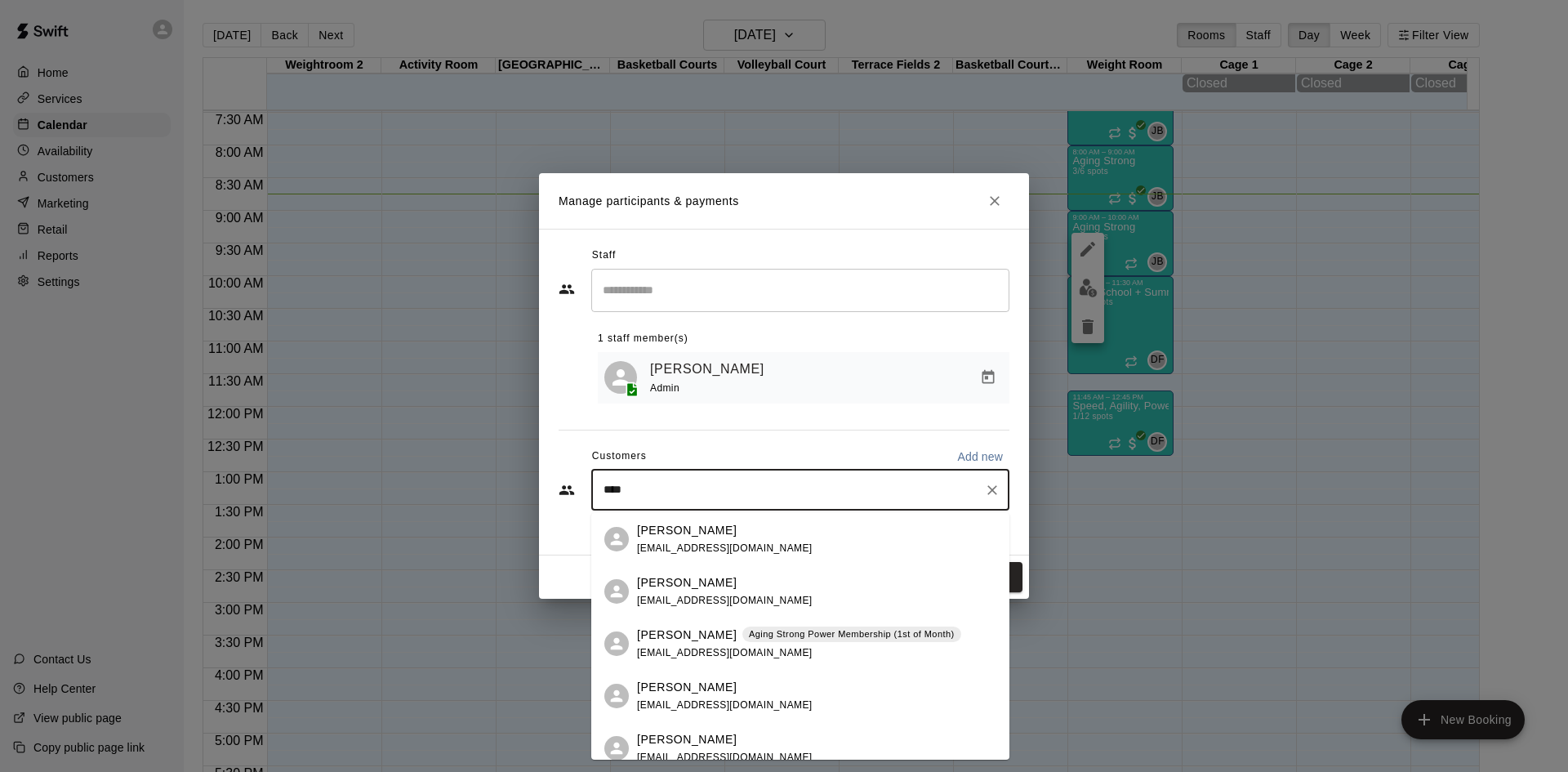
click at [749, 633] on p "Aging Strong Power Membership (1st of Month)" at bounding box center [852, 634] width 206 height 14
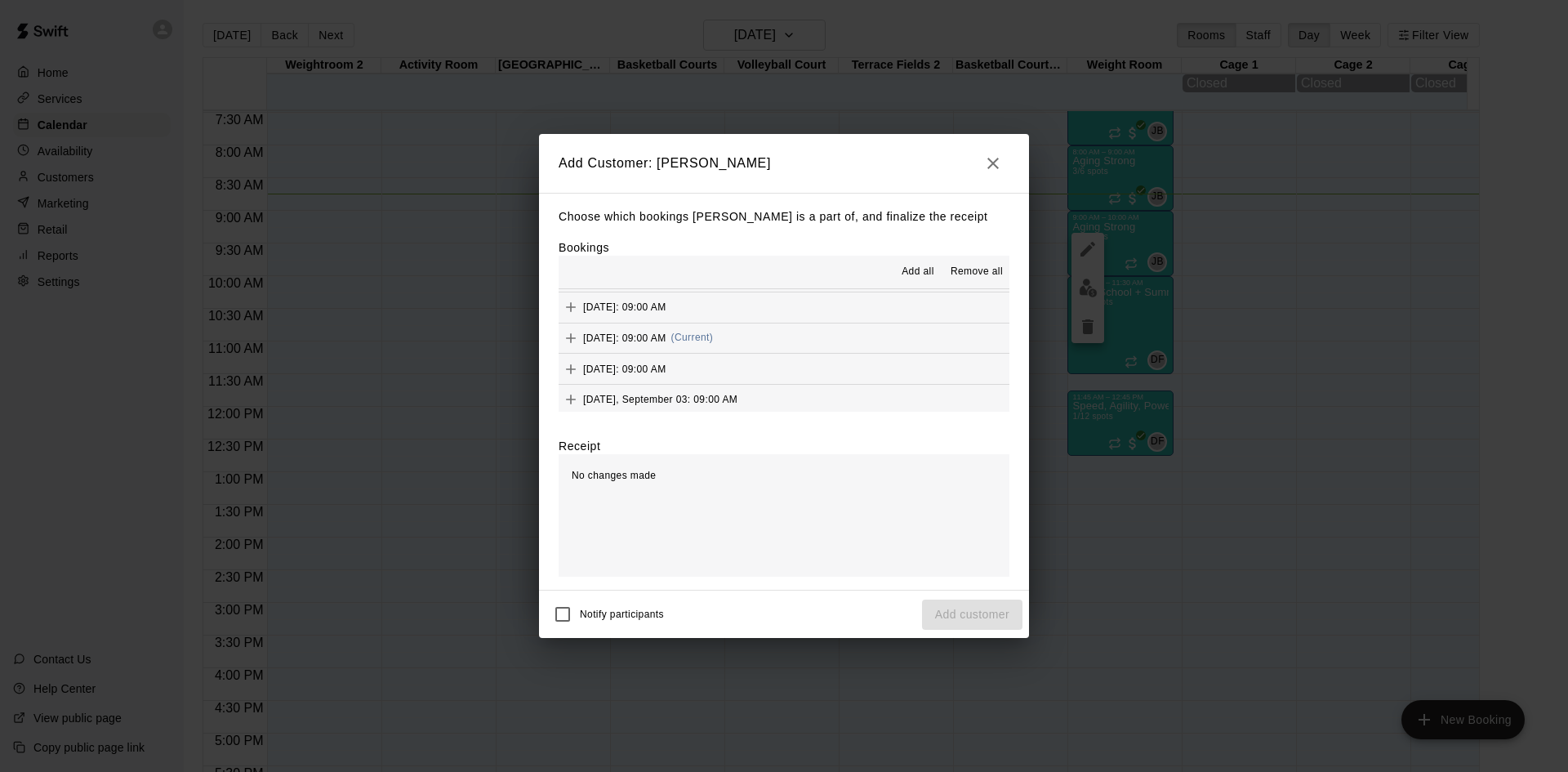
click at [666, 334] on span "Wednesday, August 20: 09:00 AM" at bounding box center [625, 338] width 83 height 11
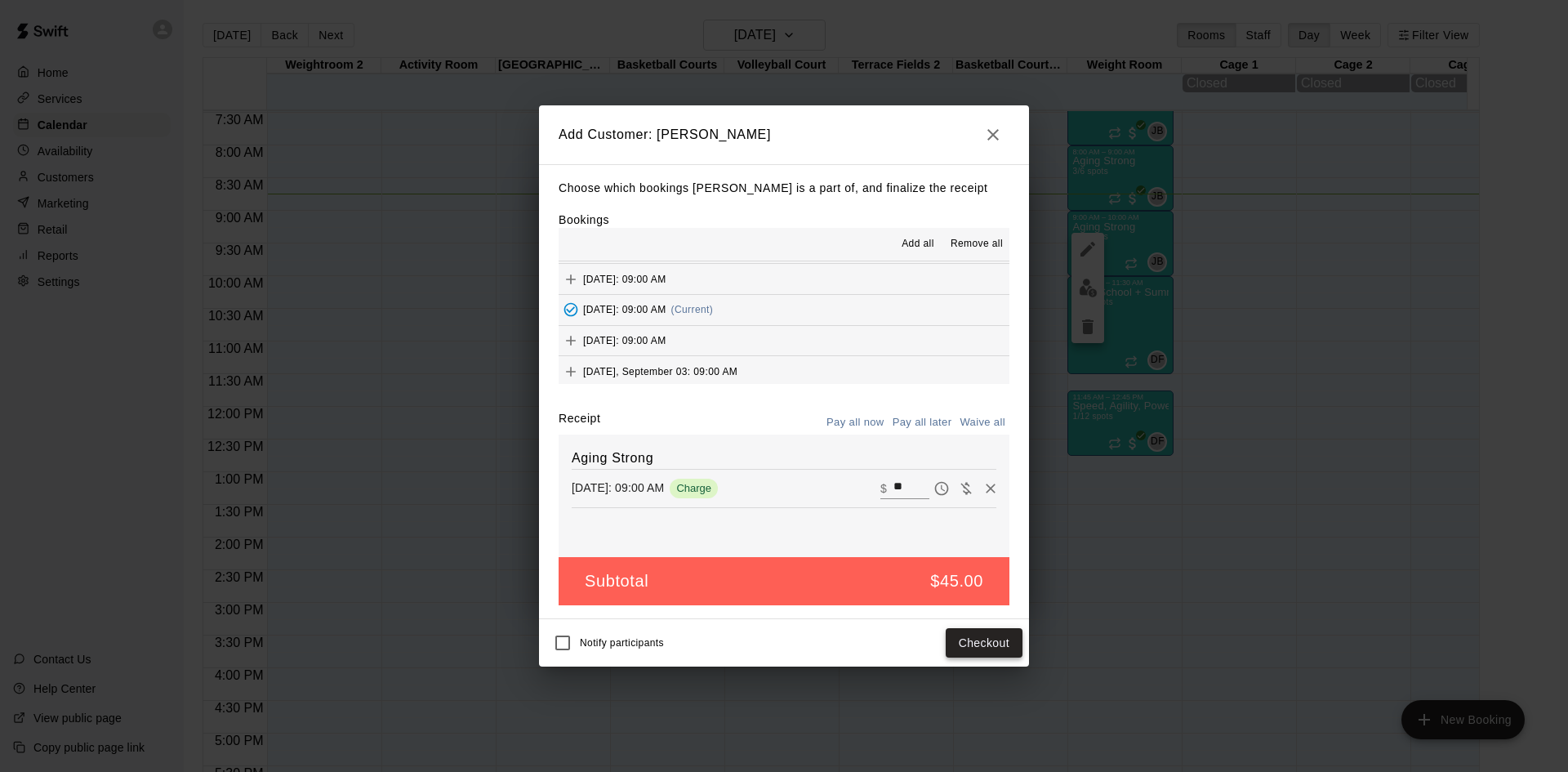
click at [960, 634] on button "Checkout" at bounding box center [984, 643] width 77 height 30
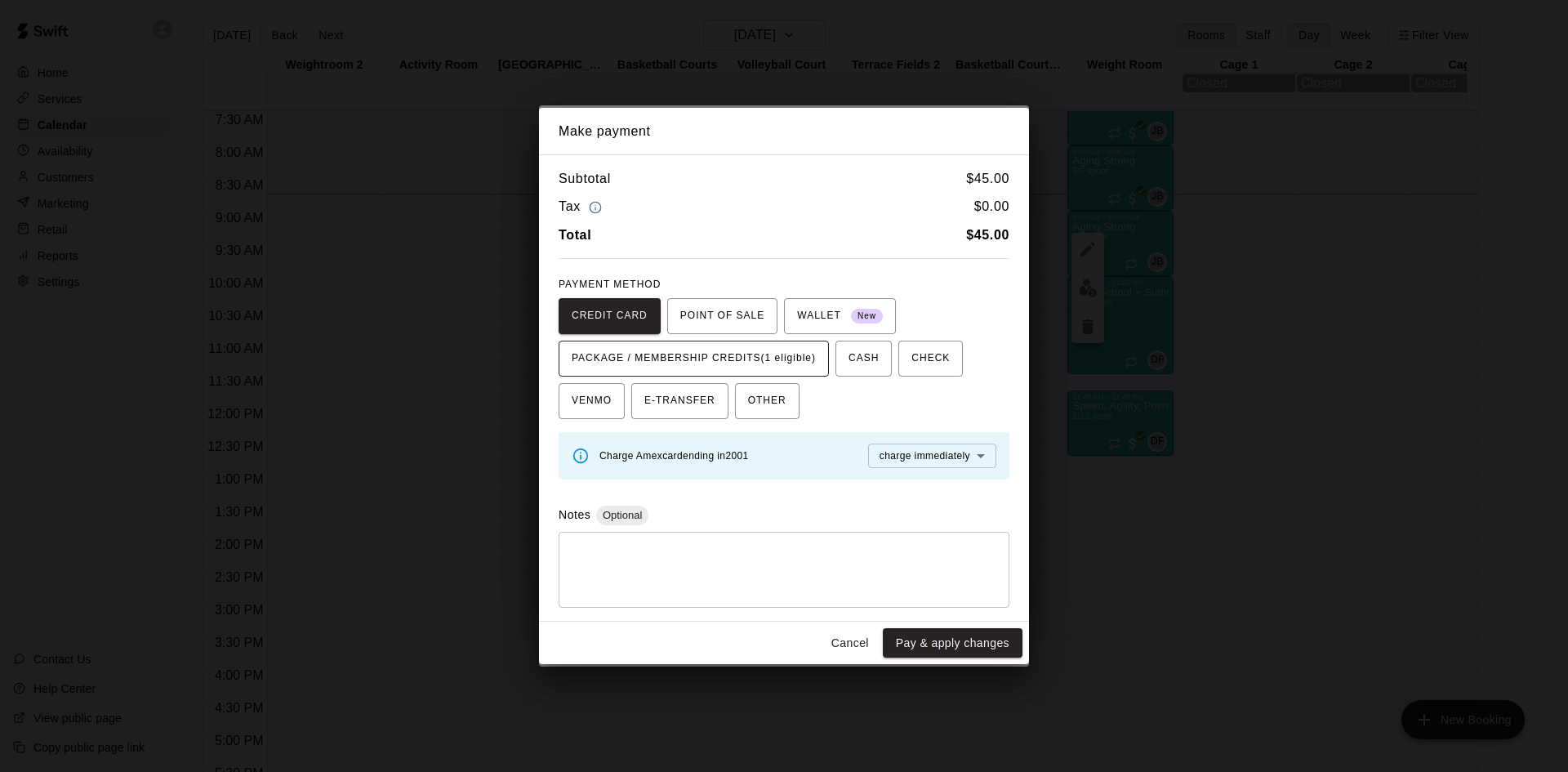
click at [784, 355] on span "PACKAGE / MEMBERSHIP CREDITS (1 eligible)" at bounding box center [693, 359] width 244 height 26
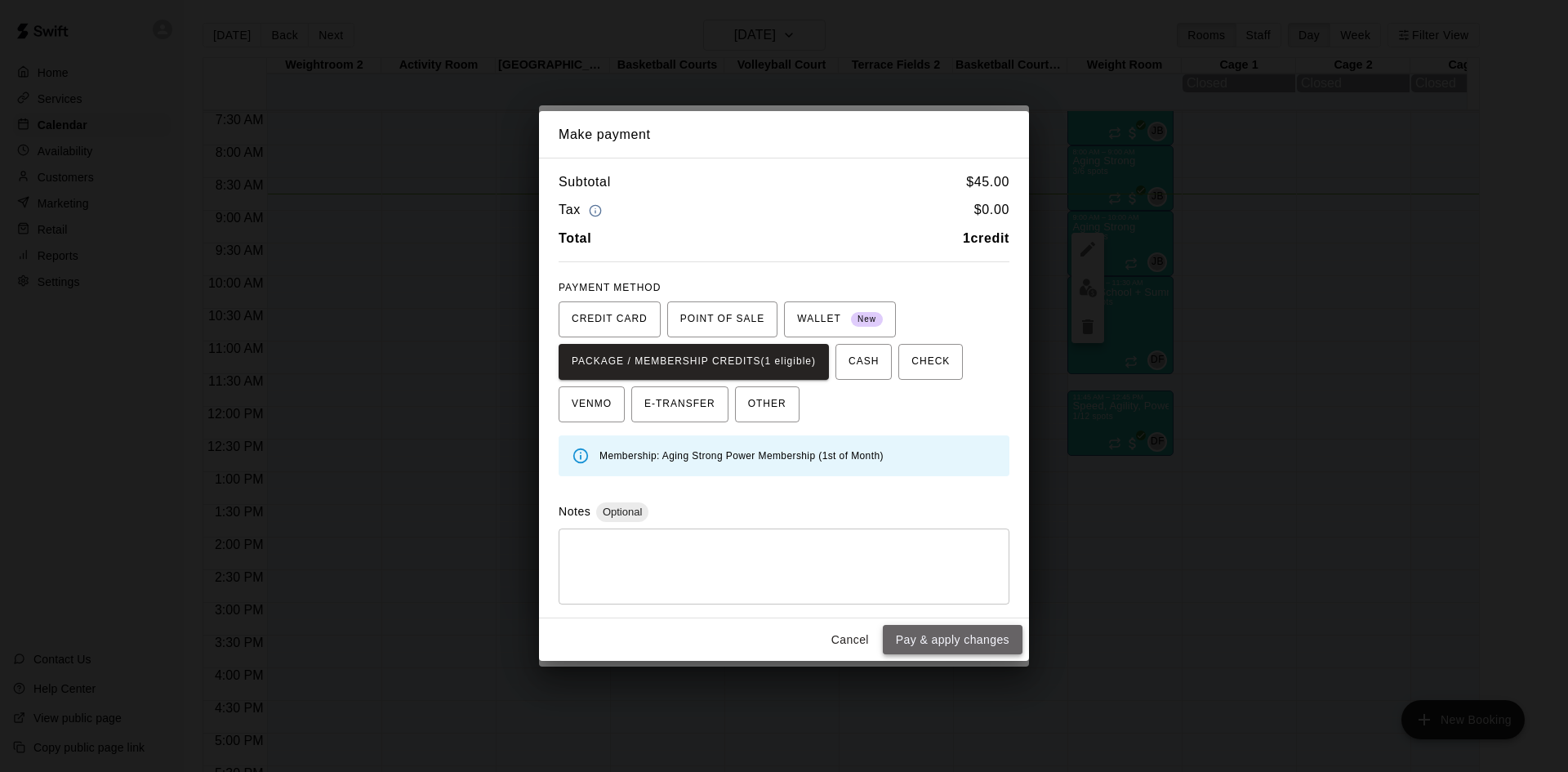
click at [960, 644] on button "Pay & apply changes" at bounding box center [952, 640] width 140 height 30
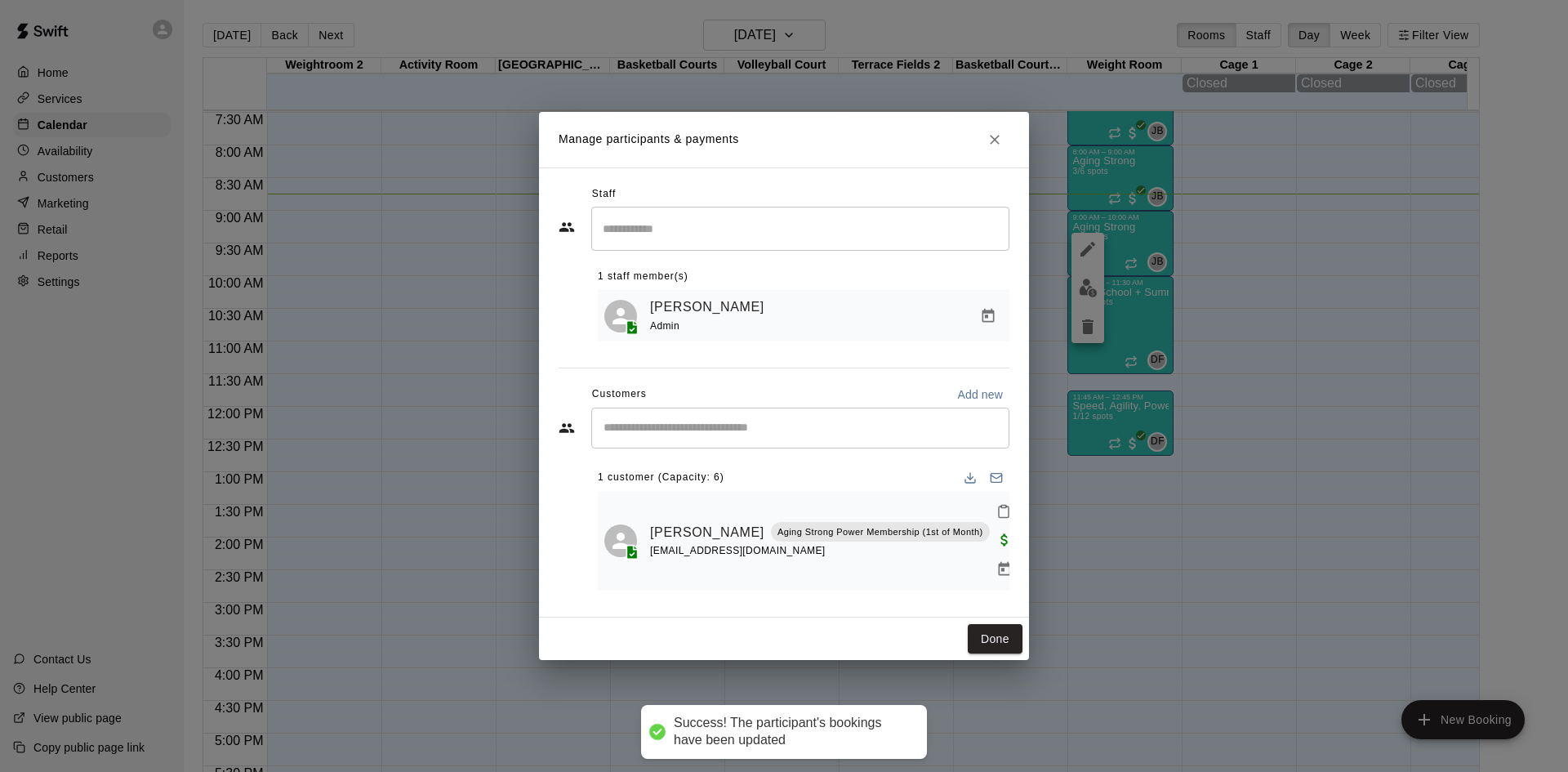
click at [788, 435] on input "Start typing to search customers..." at bounding box center [800, 429] width 404 height 16
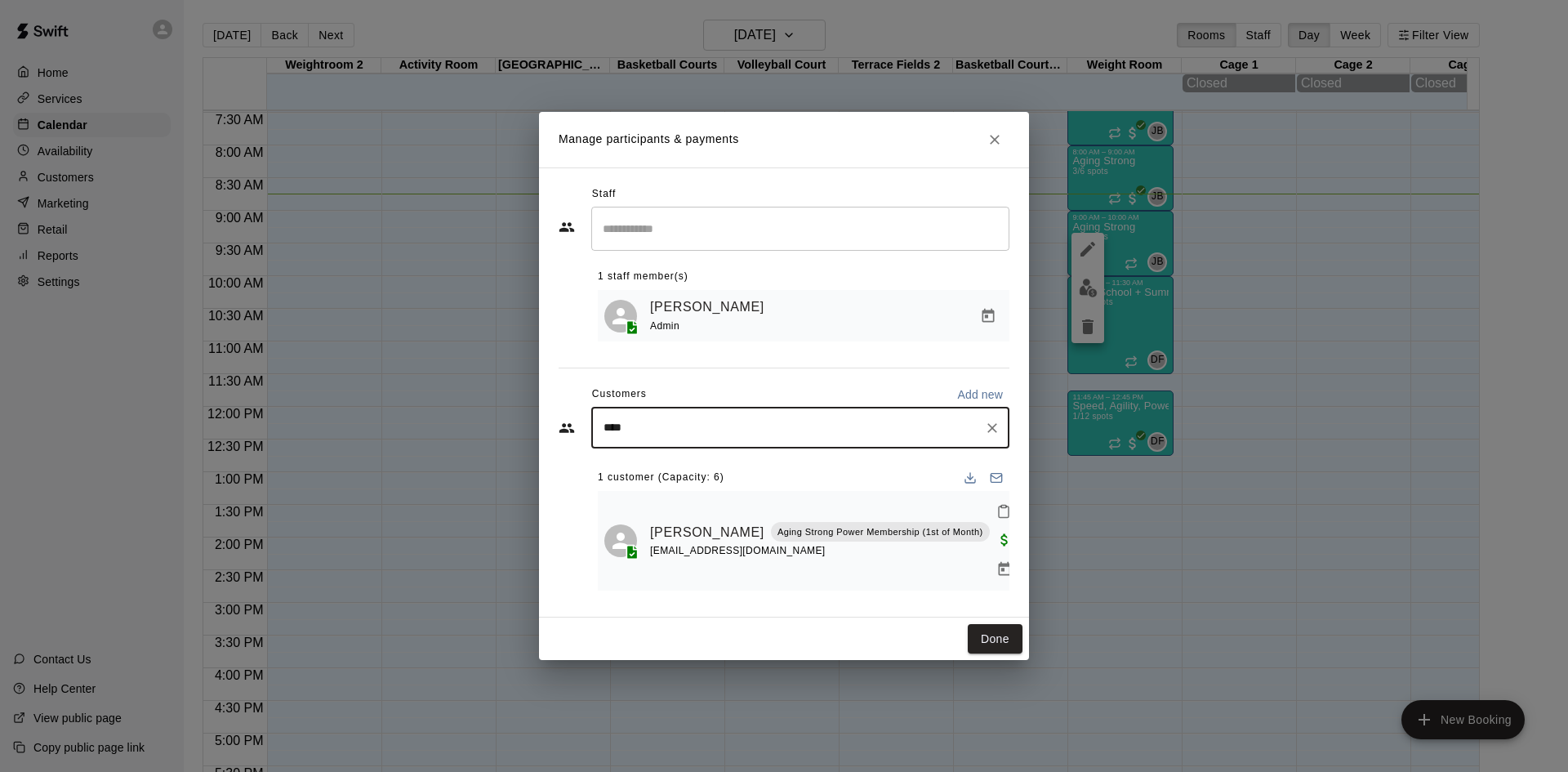
type input "*****"
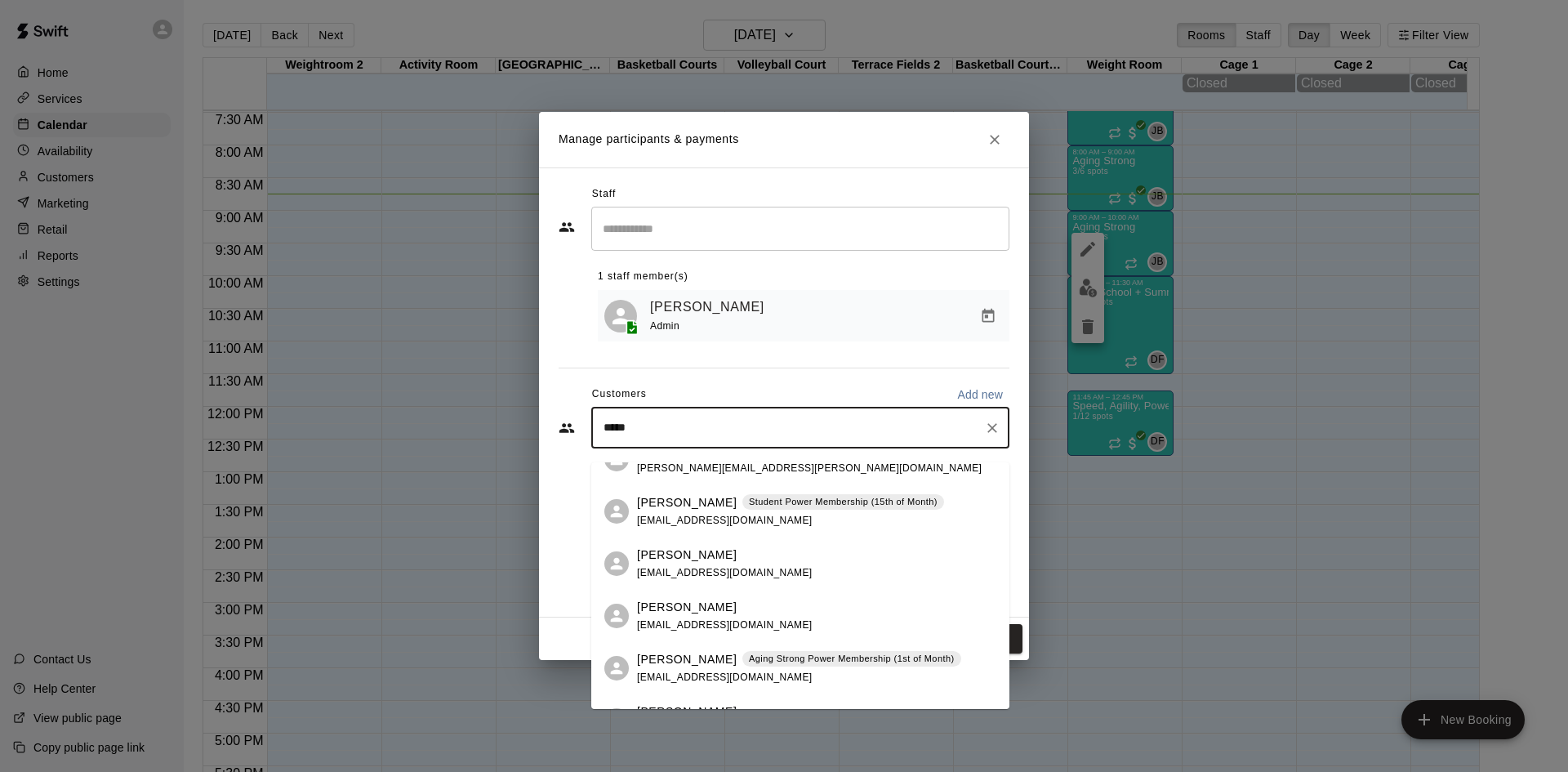
scroll to position [245, 0]
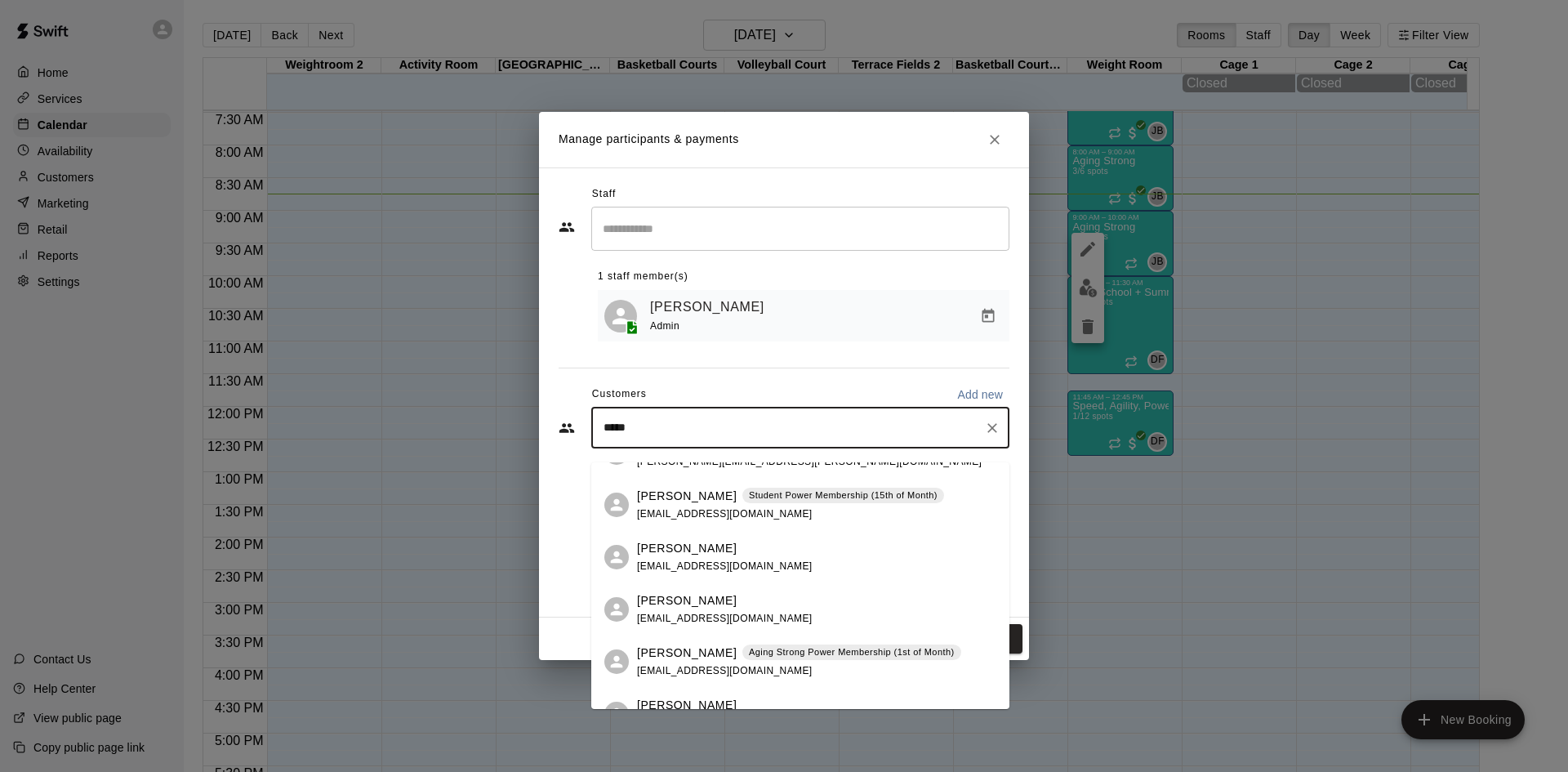
click at [770, 665] on div "Julie Moore Aging Strong Power Membership (1st of Month) fletchermoore1@me.com" at bounding box center [799, 662] width 325 height 35
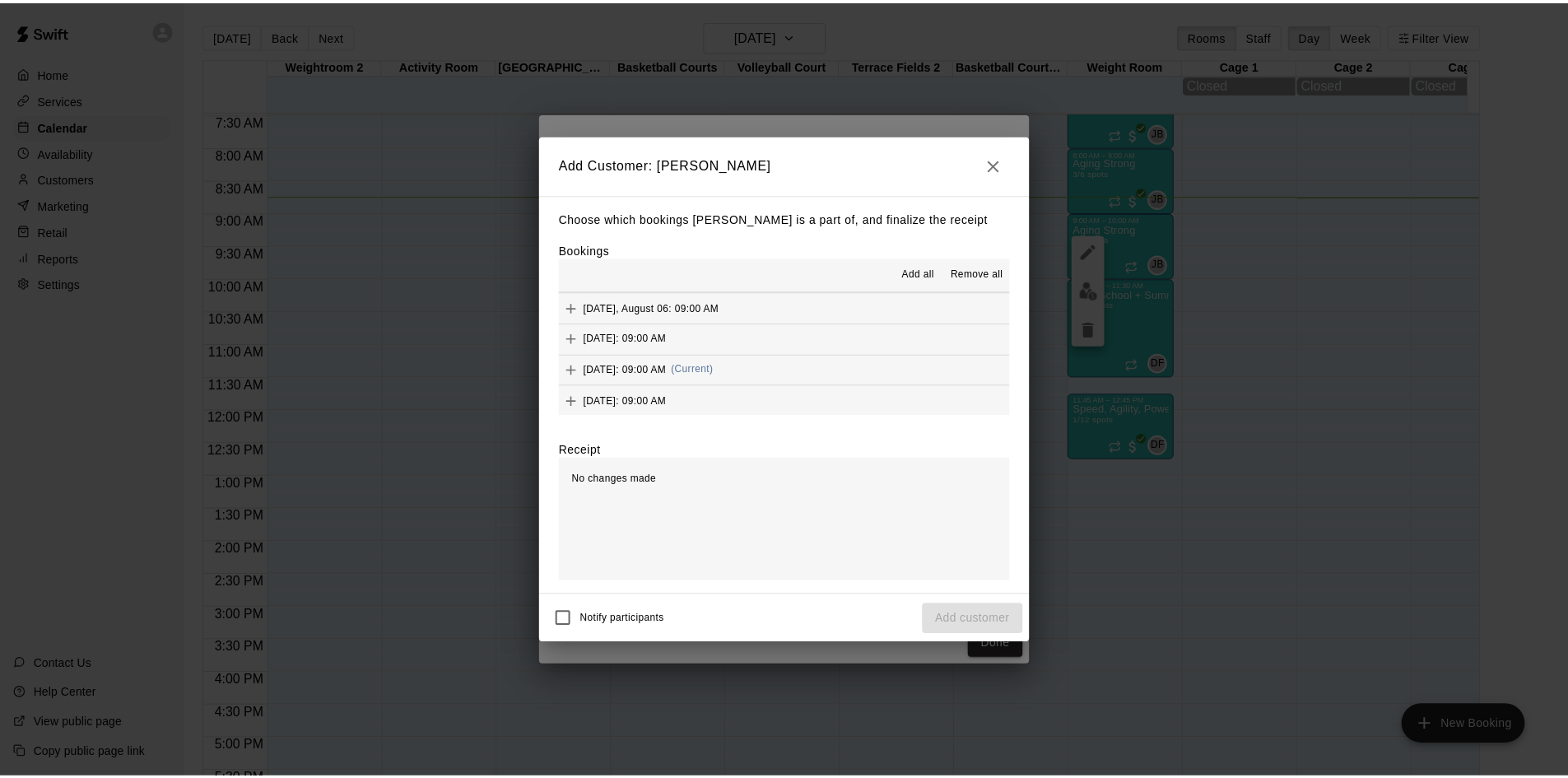
scroll to position [741, 0]
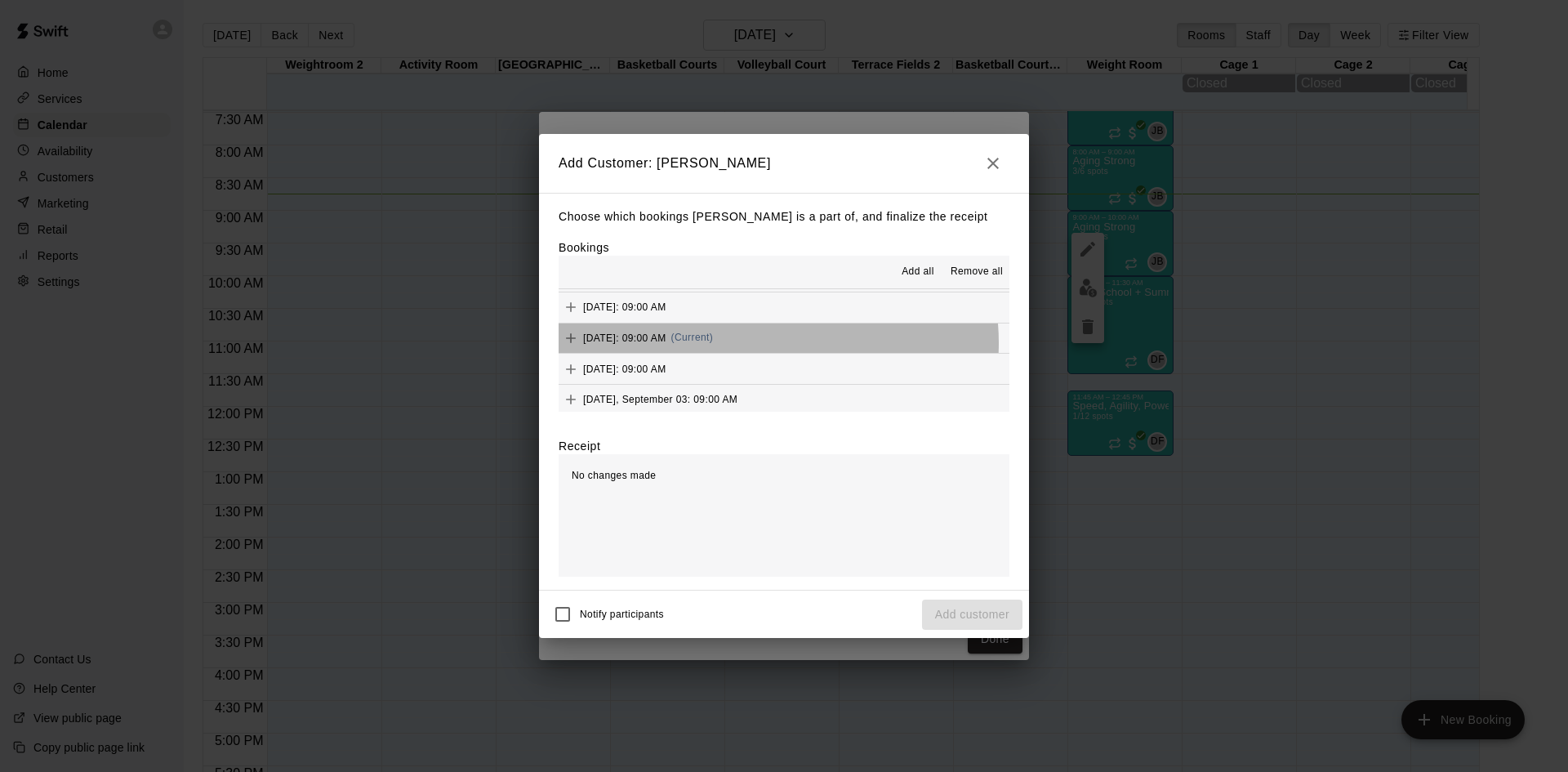
click at [713, 344] on div "Wednesday, August 20: 09:00 AM (Current)" at bounding box center [635, 339] width 155 height 25
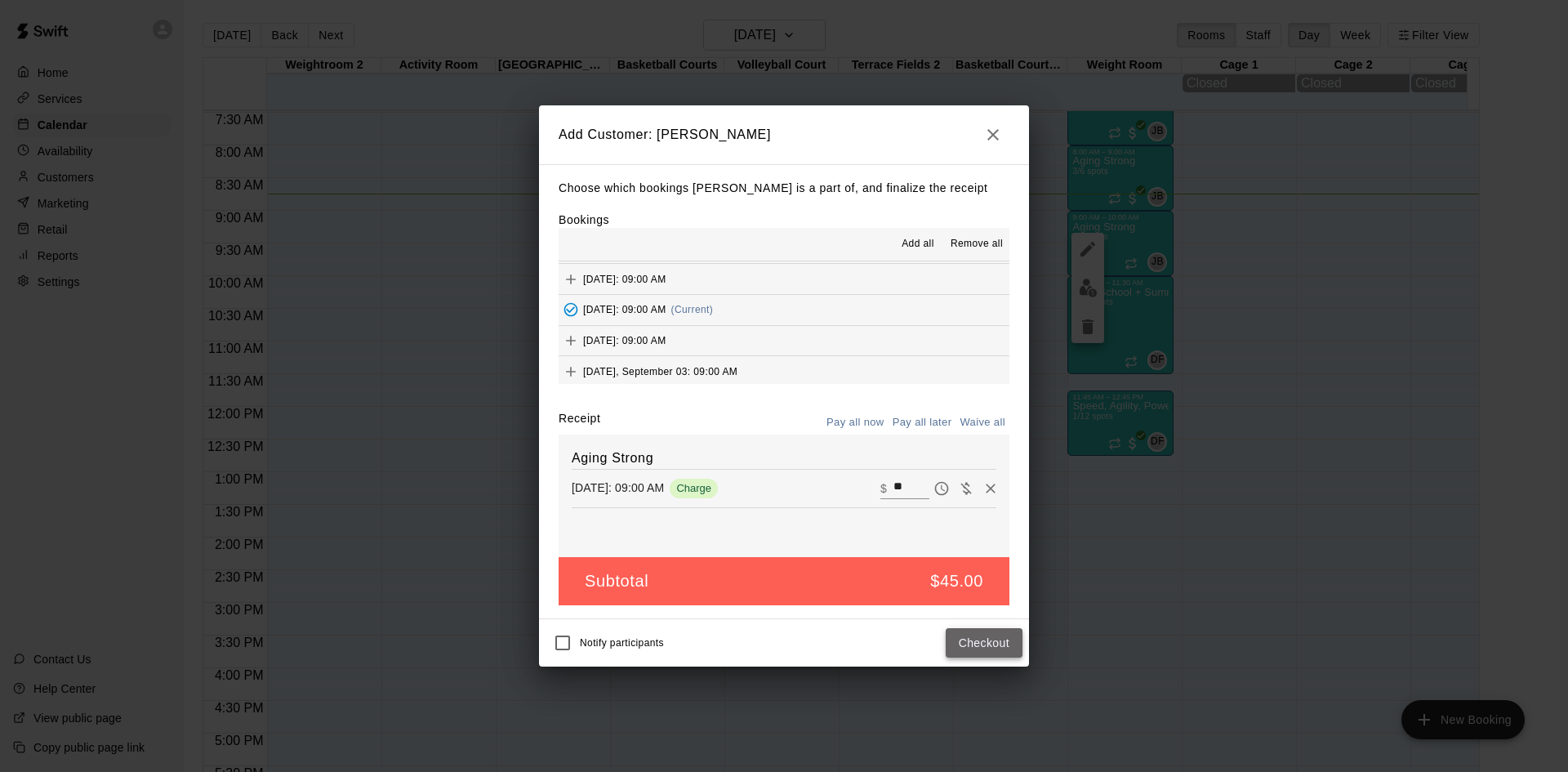
click at [975, 639] on button "Checkout" at bounding box center [984, 643] width 77 height 30
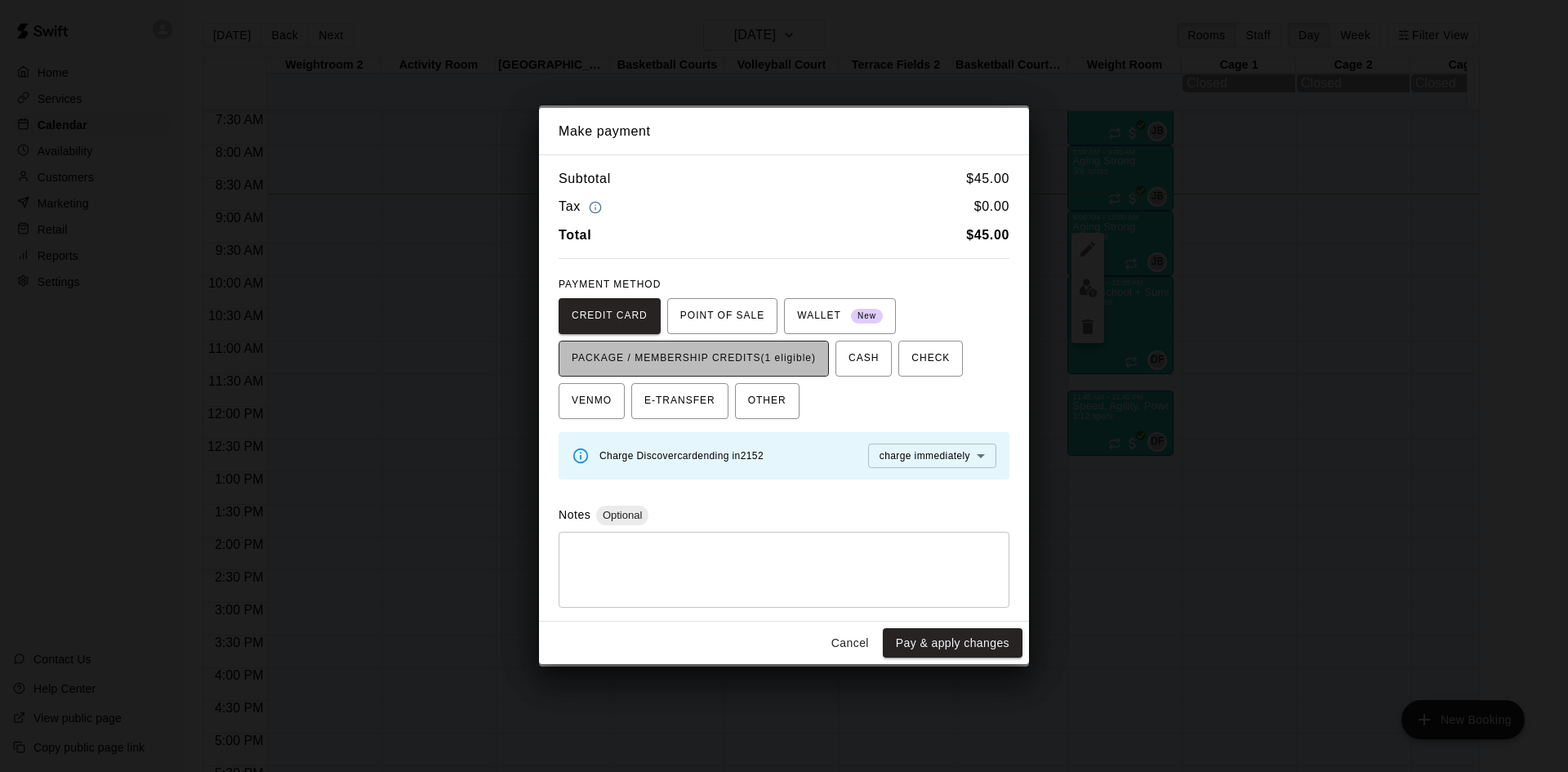
click at [796, 370] on span "PACKAGE / MEMBERSHIP CREDITS (1 eligible)" at bounding box center [693, 359] width 244 height 26
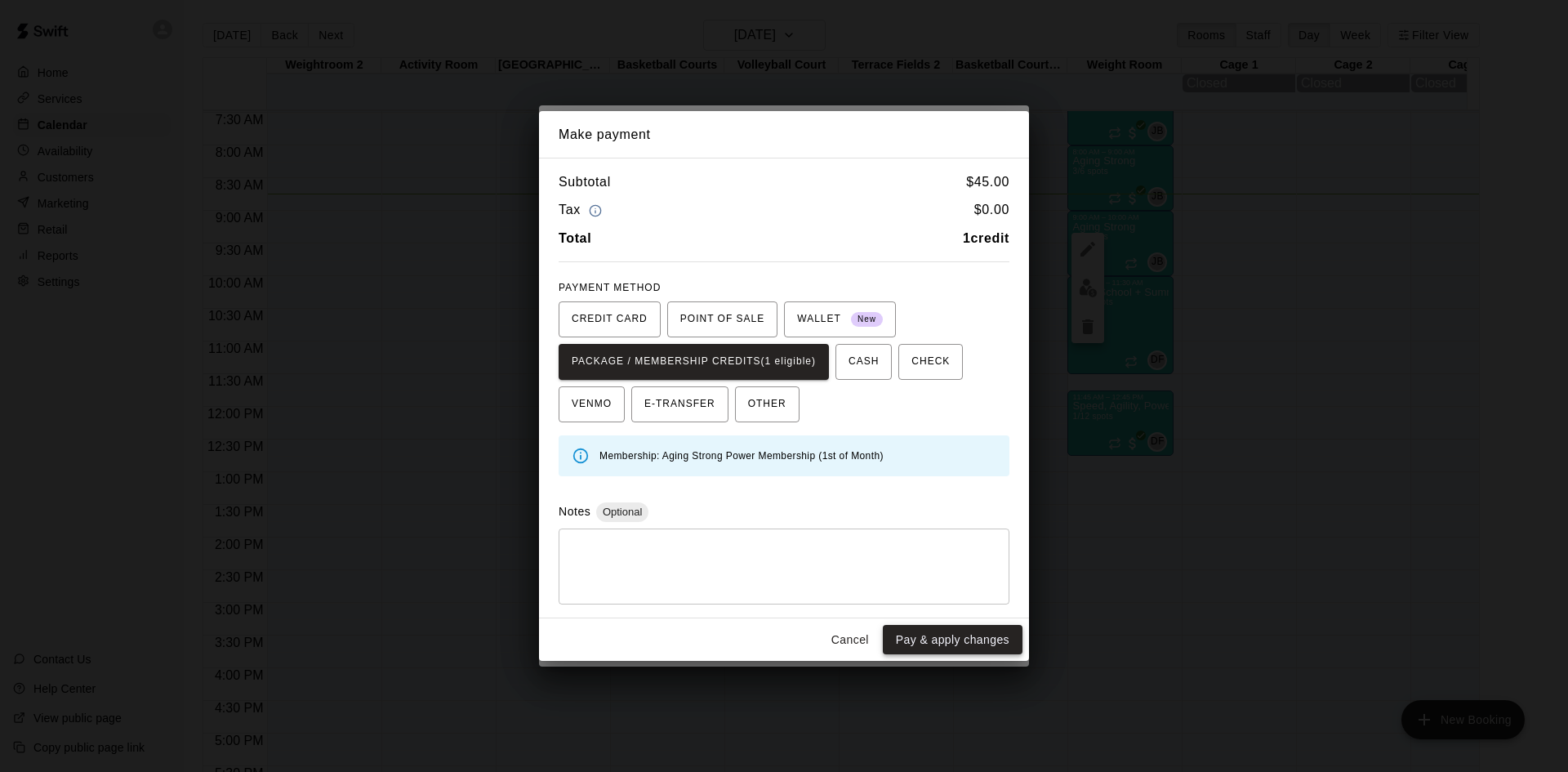
click at [934, 633] on button "Pay & apply changes" at bounding box center [952, 640] width 140 height 30
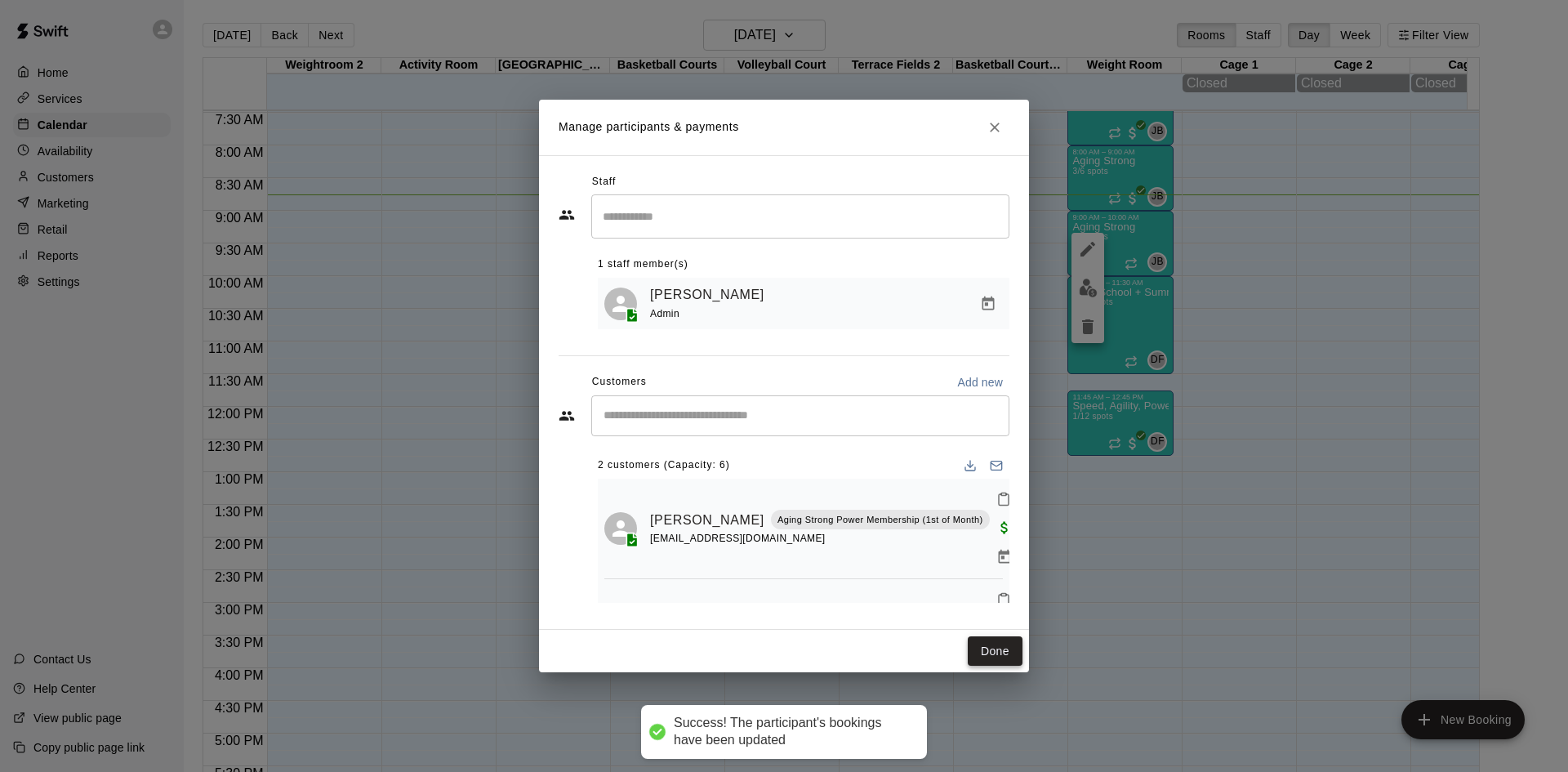
click at [988, 646] on button "Done" at bounding box center [995, 651] width 55 height 30
